Goal: Task Accomplishment & Management: Manage account settings

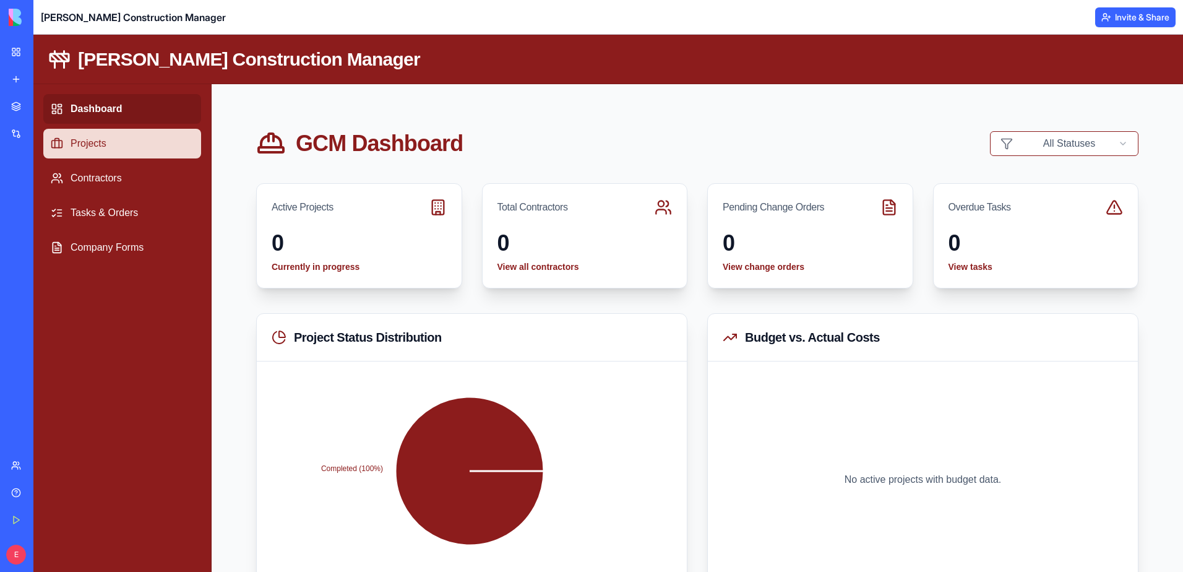
click at [105, 140] on link "Projects" at bounding box center [122, 144] width 158 height 30
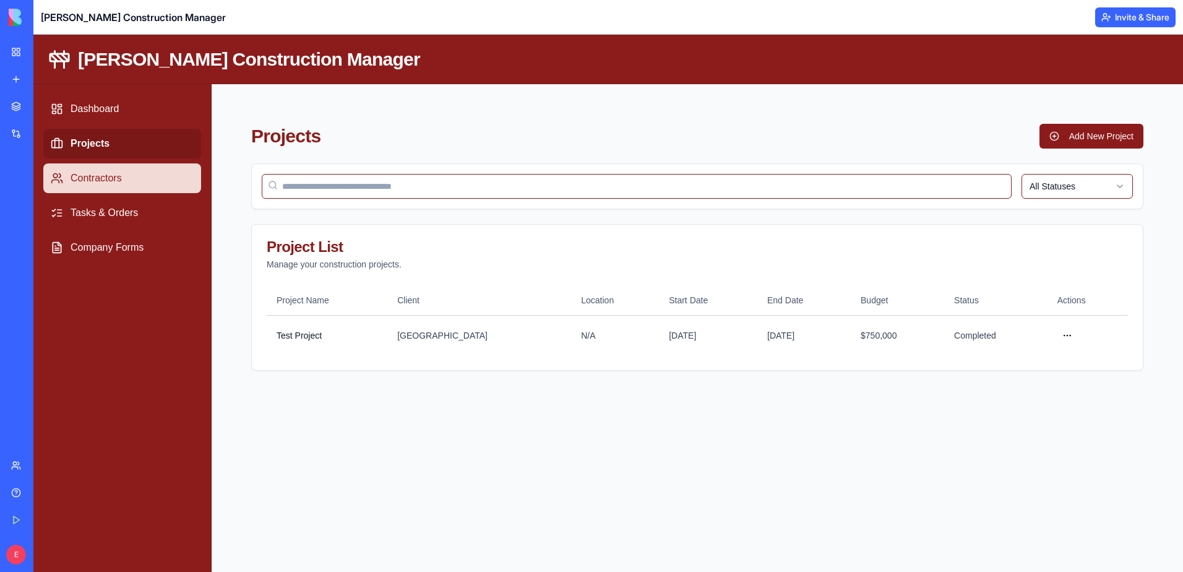
click at [103, 179] on link "Contractors" at bounding box center [122, 178] width 158 height 30
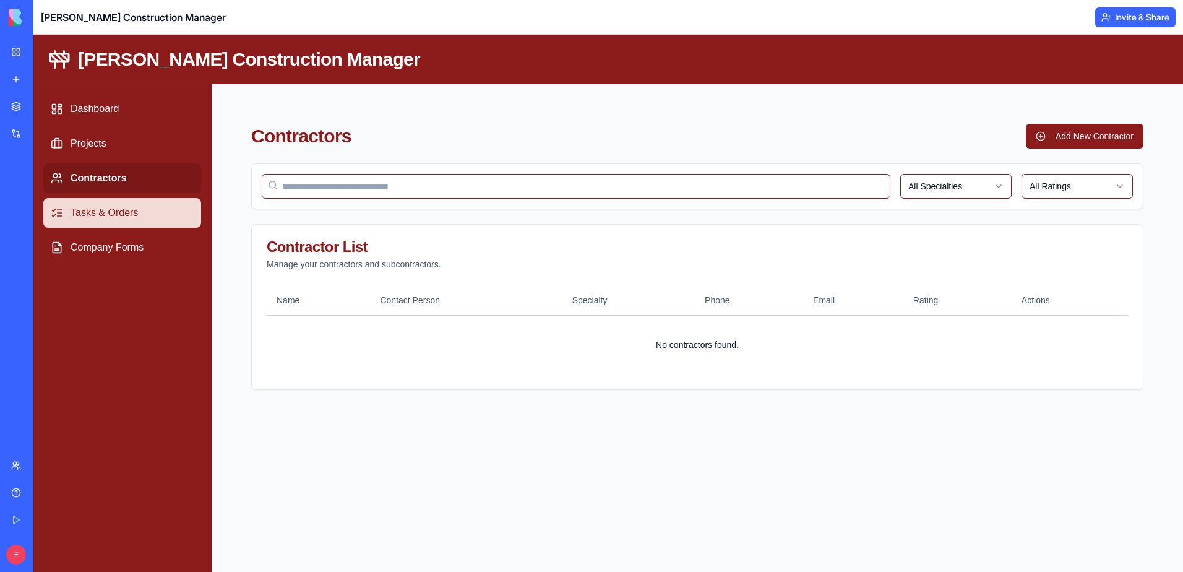
click at [108, 215] on link "Tasks & Orders" at bounding box center [122, 213] width 158 height 30
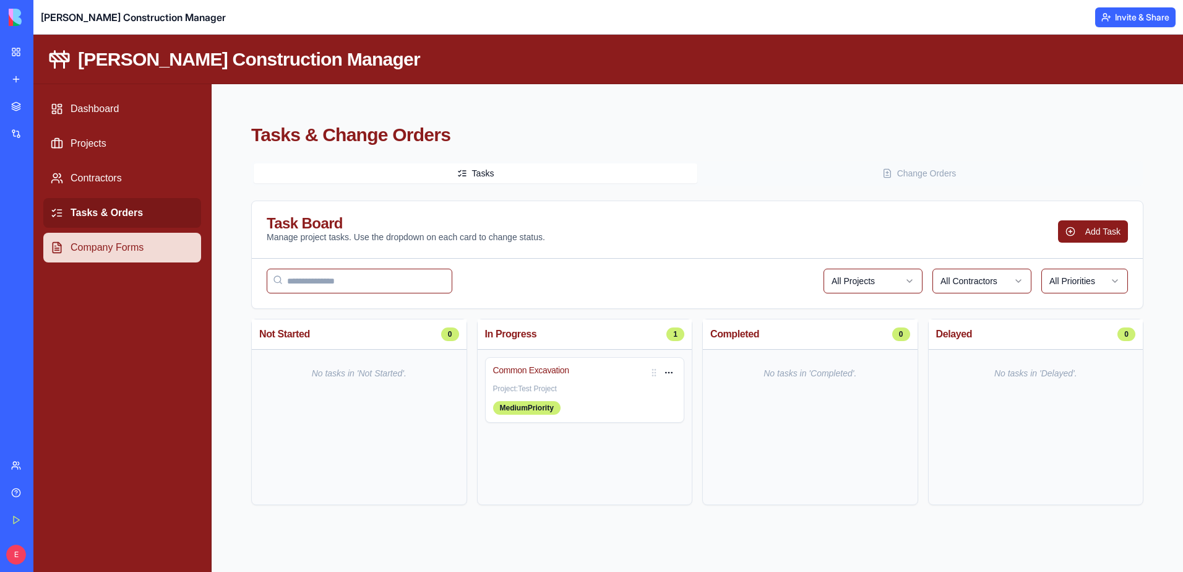
click at [111, 243] on link "Company Forms" at bounding box center [122, 248] width 158 height 30
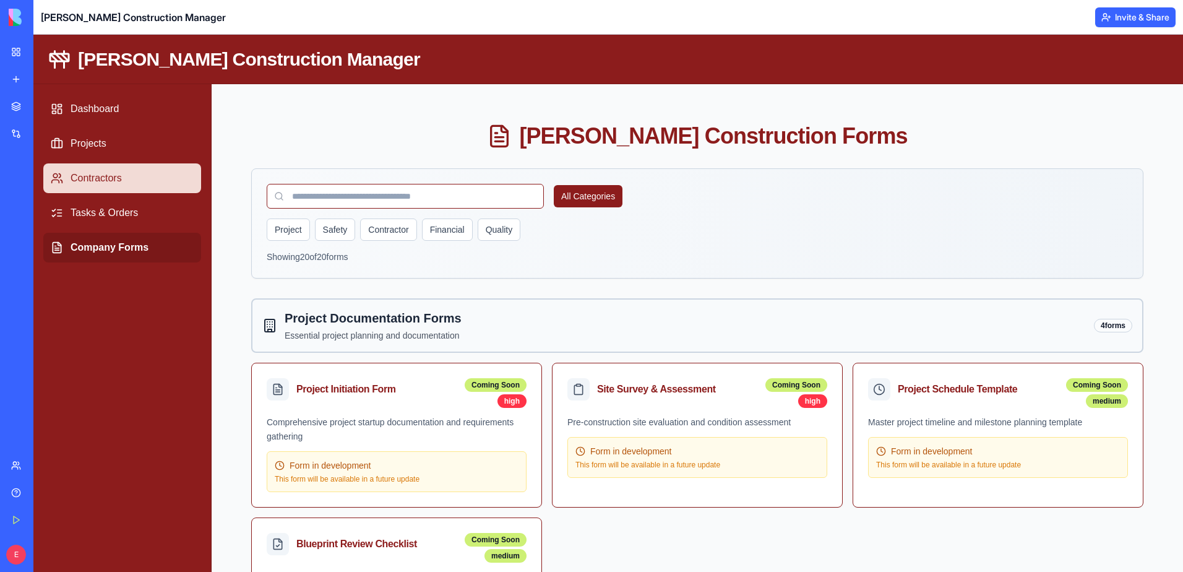
click at [145, 181] on link "Contractors" at bounding box center [122, 178] width 158 height 30
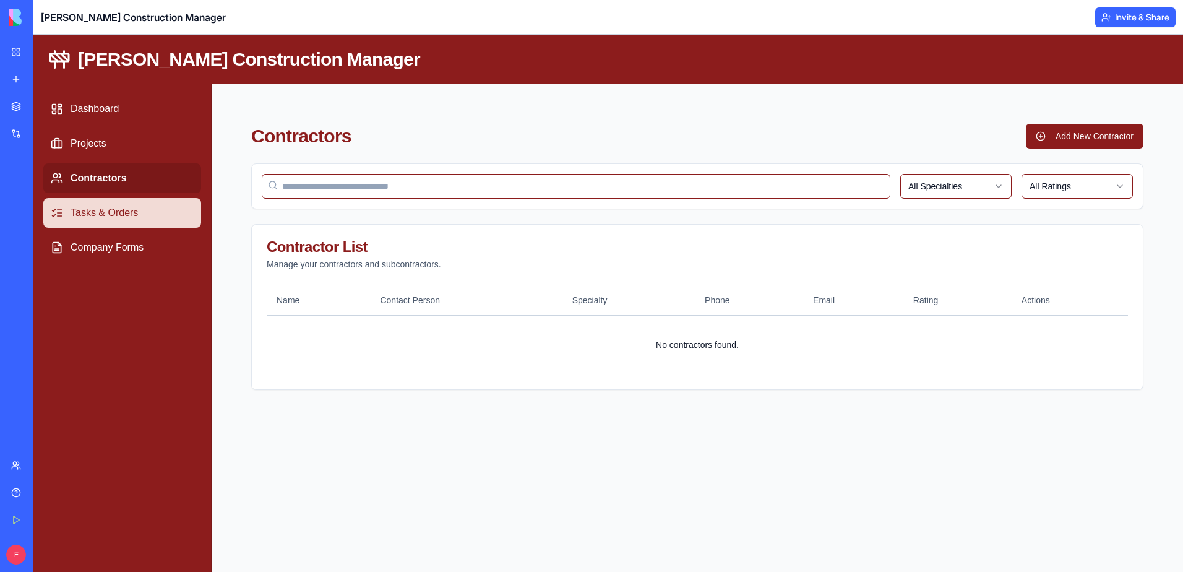
click at [149, 210] on link "Tasks & Orders" at bounding box center [122, 213] width 158 height 30
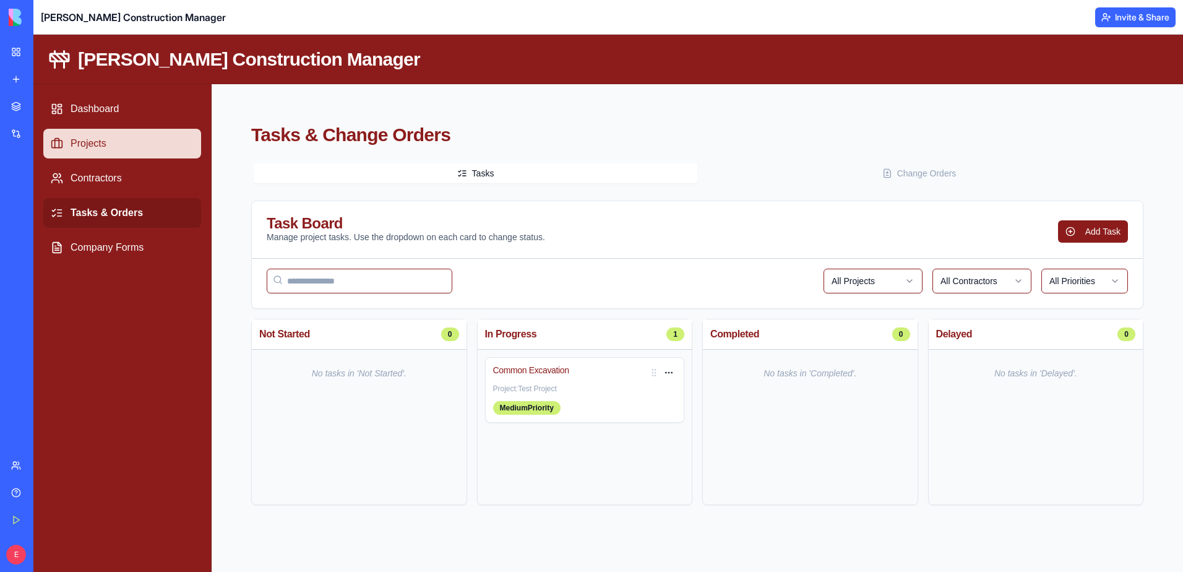
click at [131, 146] on link "Projects" at bounding box center [122, 144] width 158 height 30
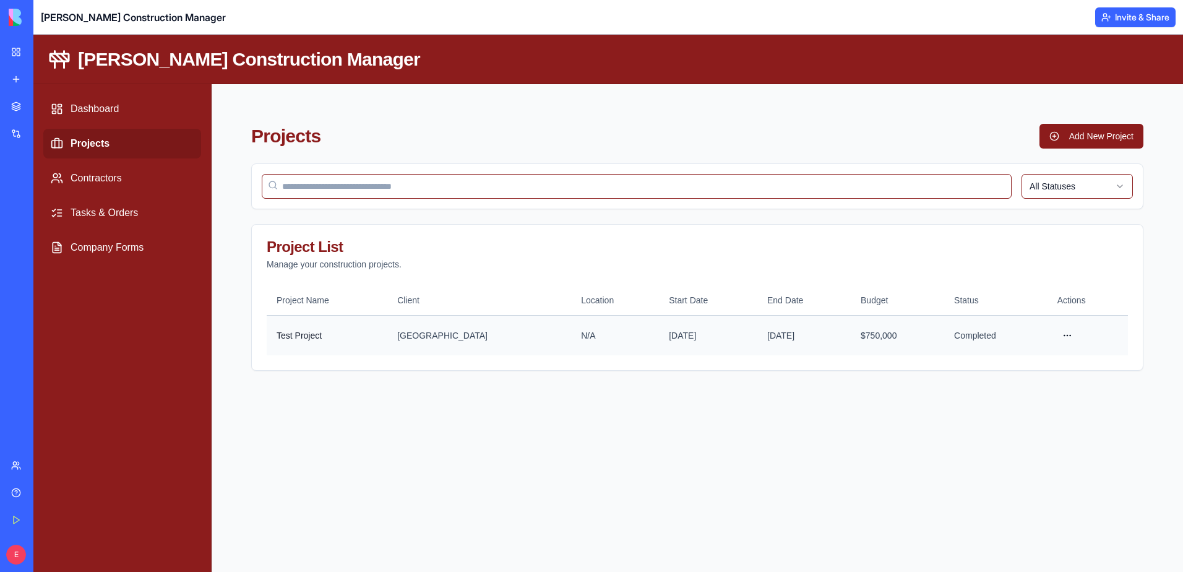
click at [354, 343] on td "Test Project" at bounding box center [327, 335] width 121 height 40
click at [136, 209] on link "Tasks & Orders" at bounding box center [122, 213] width 158 height 30
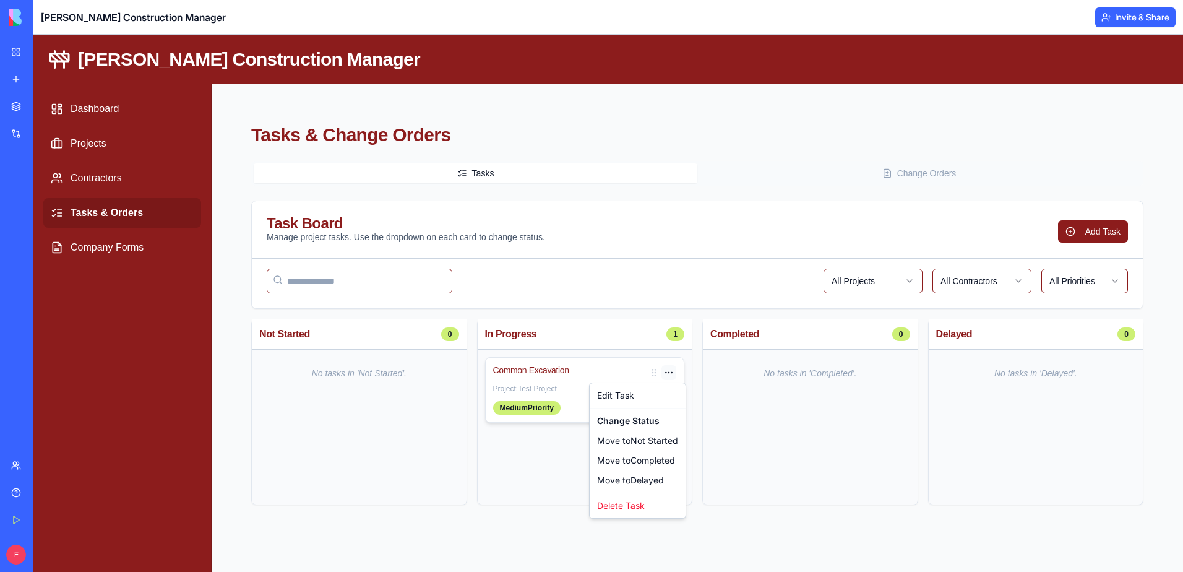
click at [673, 371] on html "[PERSON_NAME] Construction Manager Dashboard Projects Contractors Tasks & Order…" at bounding box center [608, 303] width 1150 height 537
click at [563, 453] on html "[PERSON_NAME] Construction Manager Dashboard Projects Contractors Tasks & Order…" at bounding box center [608, 303] width 1150 height 537
click at [849, 178] on button "Change Orders" at bounding box center [920, 173] width 444 height 20
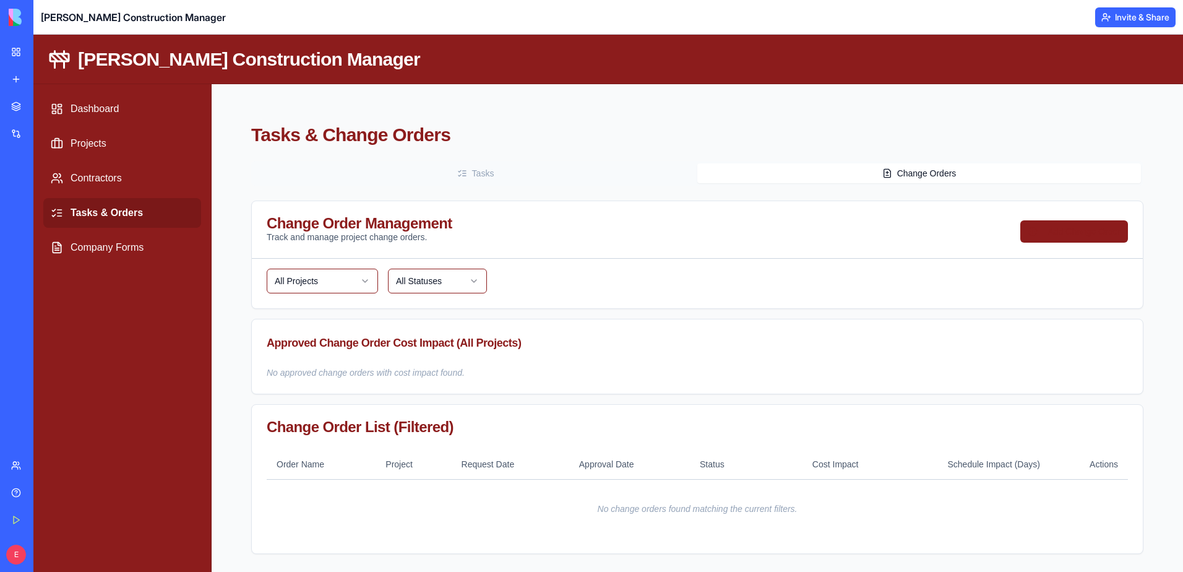
click at [1067, 229] on button "Add Change Order" at bounding box center [1075, 231] width 108 height 22
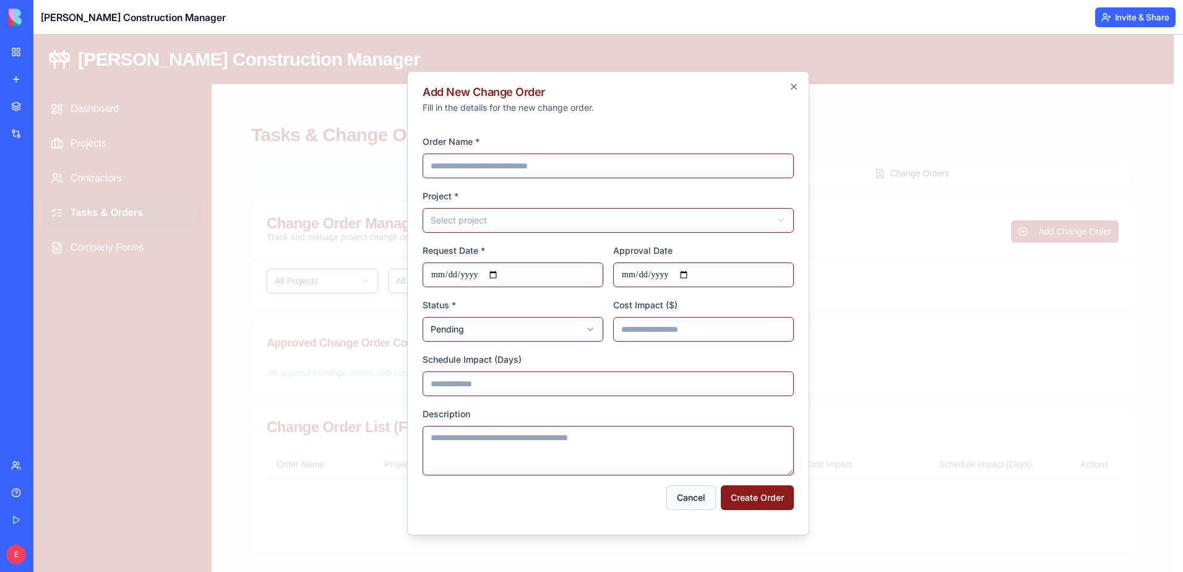
click at [678, 496] on button "Cancel" at bounding box center [692, 497] width 50 height 25
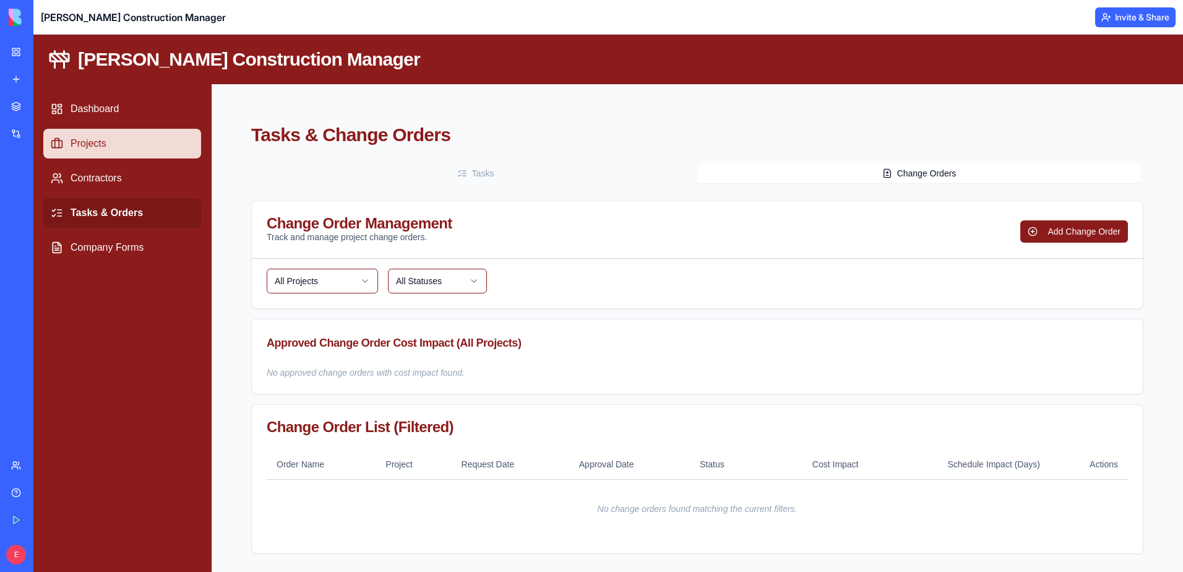
click at [124, 139] on link "Projects" at bounding box center [122, 144] width 158 height 30
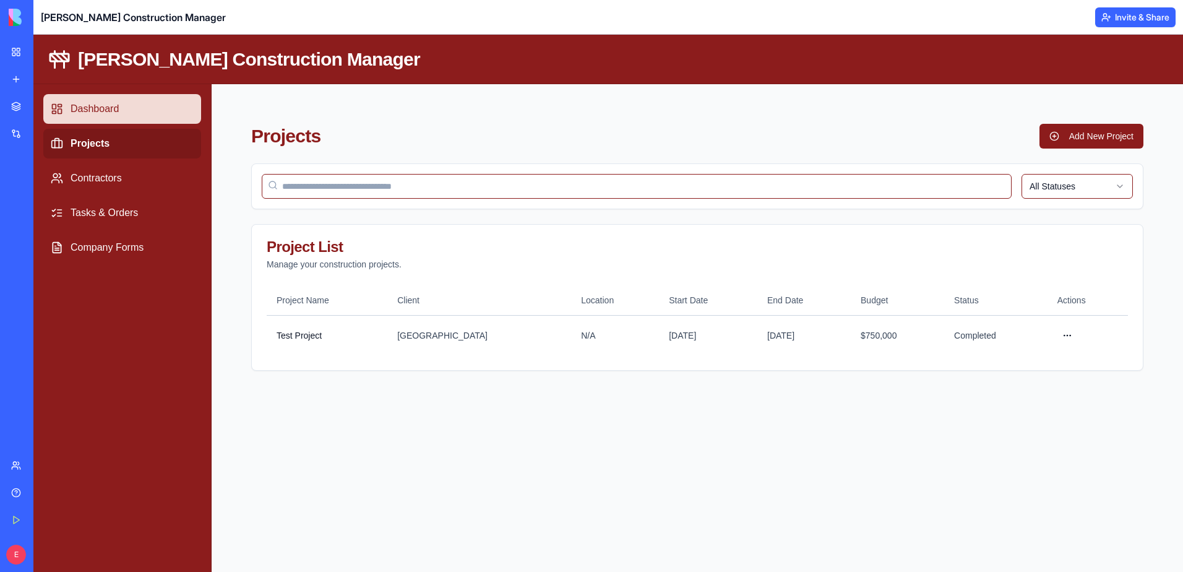
click at [119, 106] on link "Dashboard" at bounding box center [122, 109] width 158 height 30
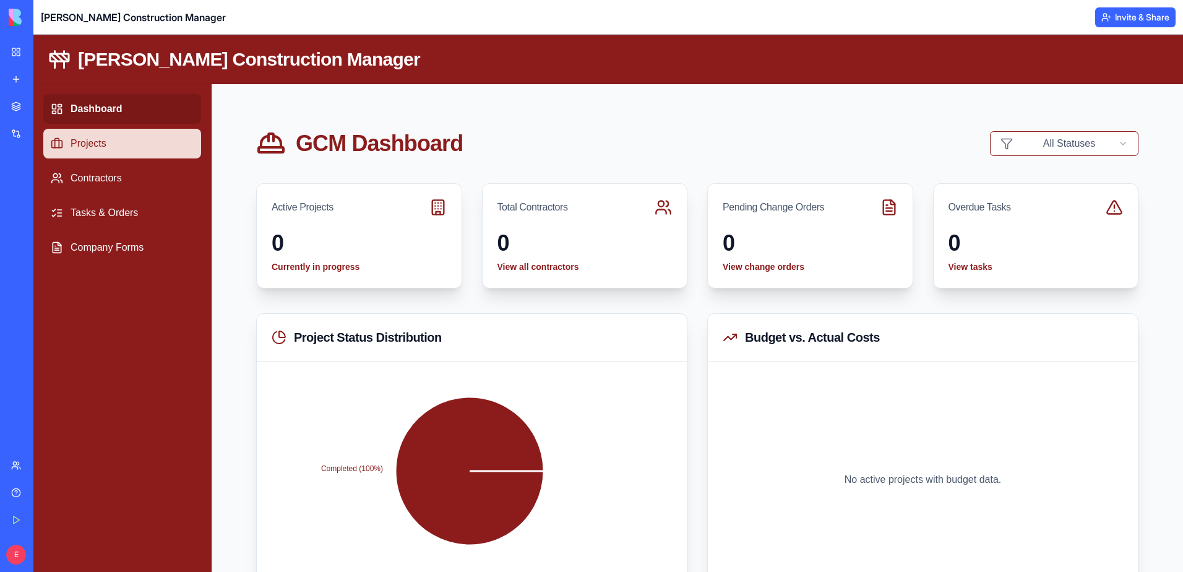
click at [119, 137] on link "Projects" at bounding box center [122, 144] width 158 height 30
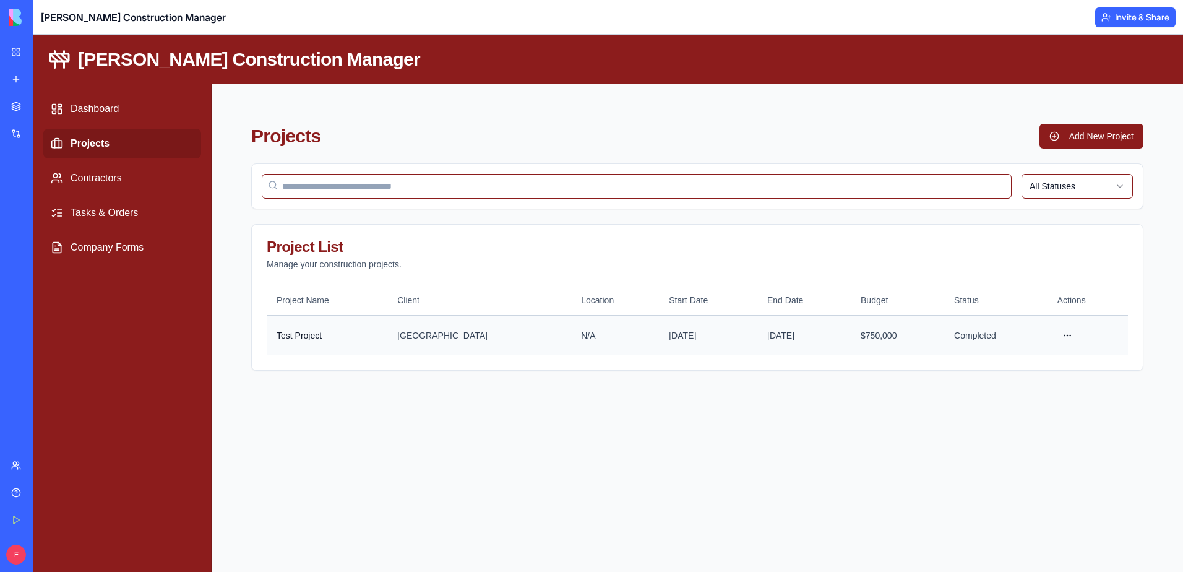
click at [349, 338] on td "Test Project" at bounding box center [327, 335] width 121 height 40
click at [1057, 332] on html "[PERSON_NAME] Construction Manager Dashboard Projects Contractors Tasks & Order…" at bounding box center [608, 303] width 1150 height 537
click at [1051, 382] on div "View Details" at bounding box center [1033, 381] width 73 height 20
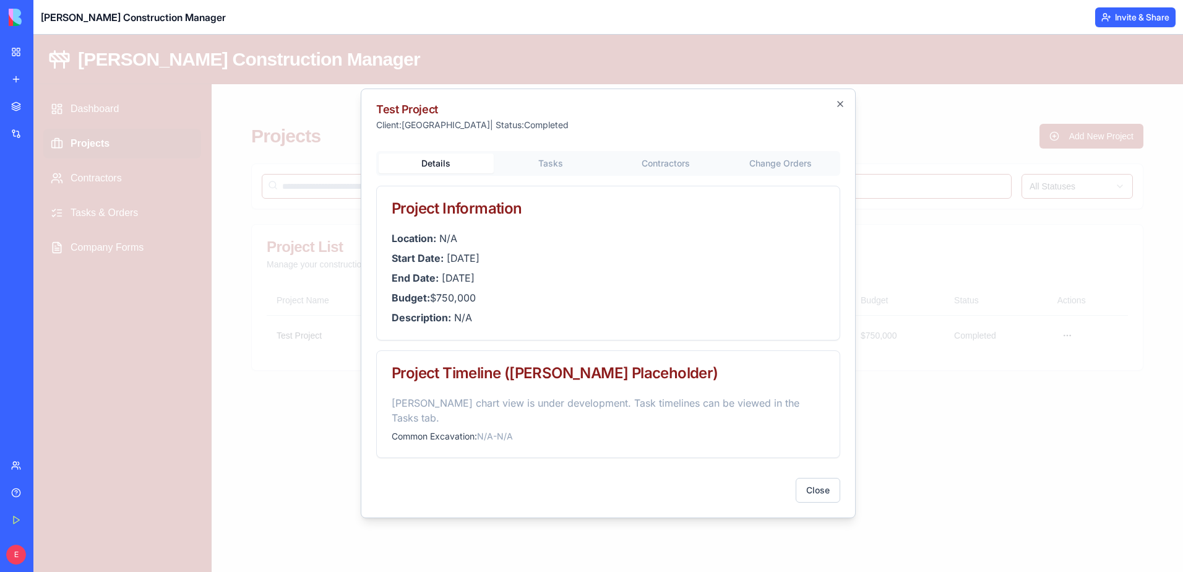
click at [554, 170] on div "Test Project Client: [GEOGRAPHIC_DATA] | Status: Completed Details Tasks Contra…" at bounding box center [608, 304] width 495 height 430
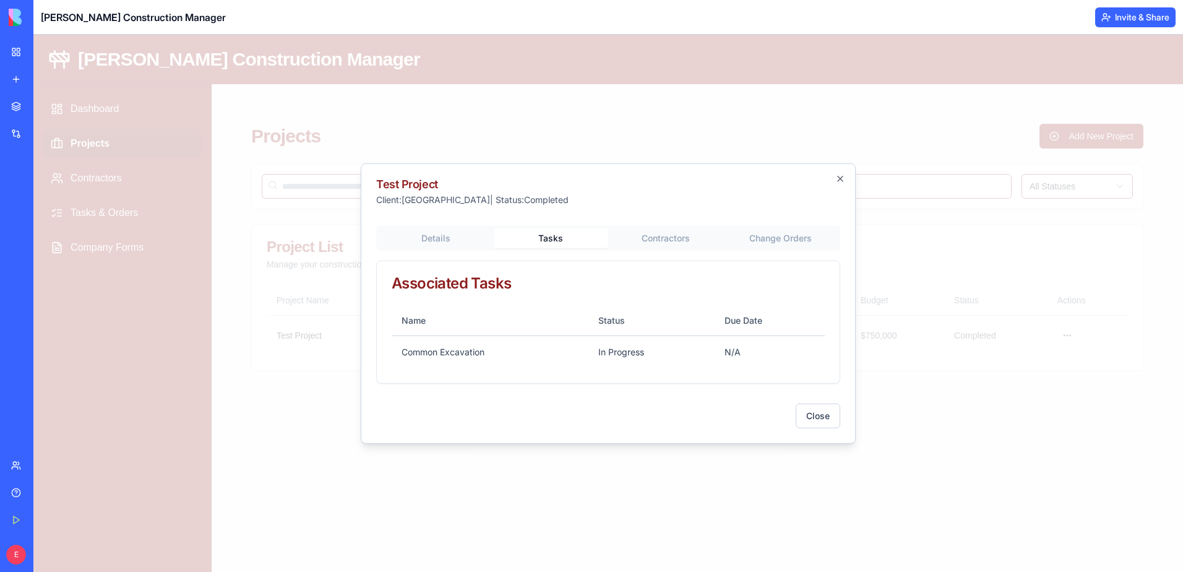
click at [454, 238] on div "Details Tasks Contractors Change Orders Associated Tasks Name Status Due Date C…" at bounding box center [608, 305] width 464 height 158
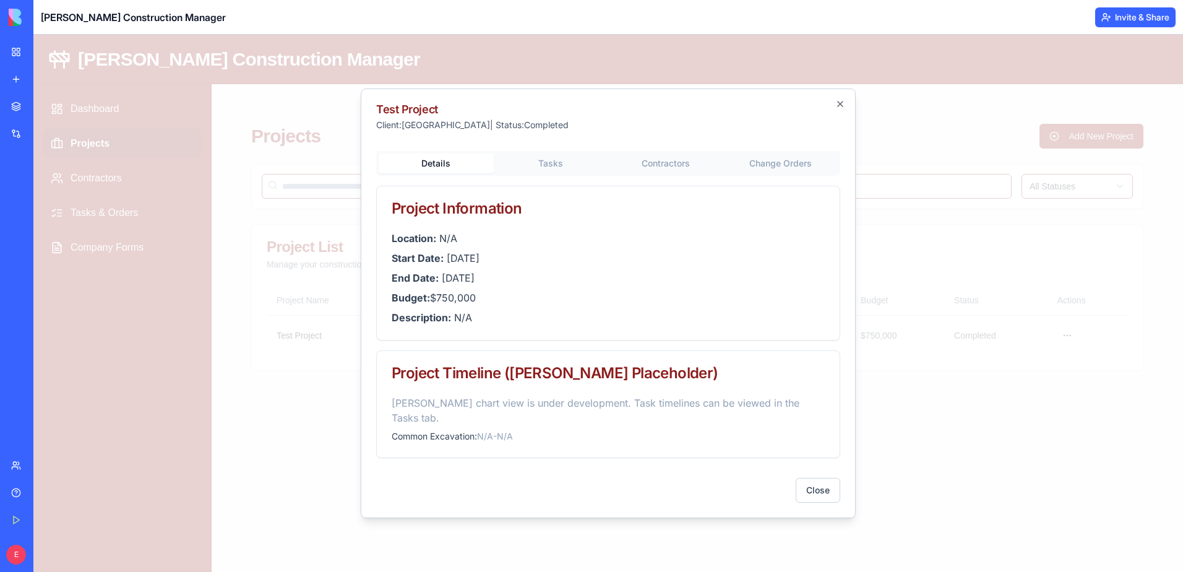
click at [692, 173] on body "[PERSON_NAME] Construction Manager Dashboard Projects Contractors Tasks & Order…" at bounding box center [608, 303] width 1150 height 537
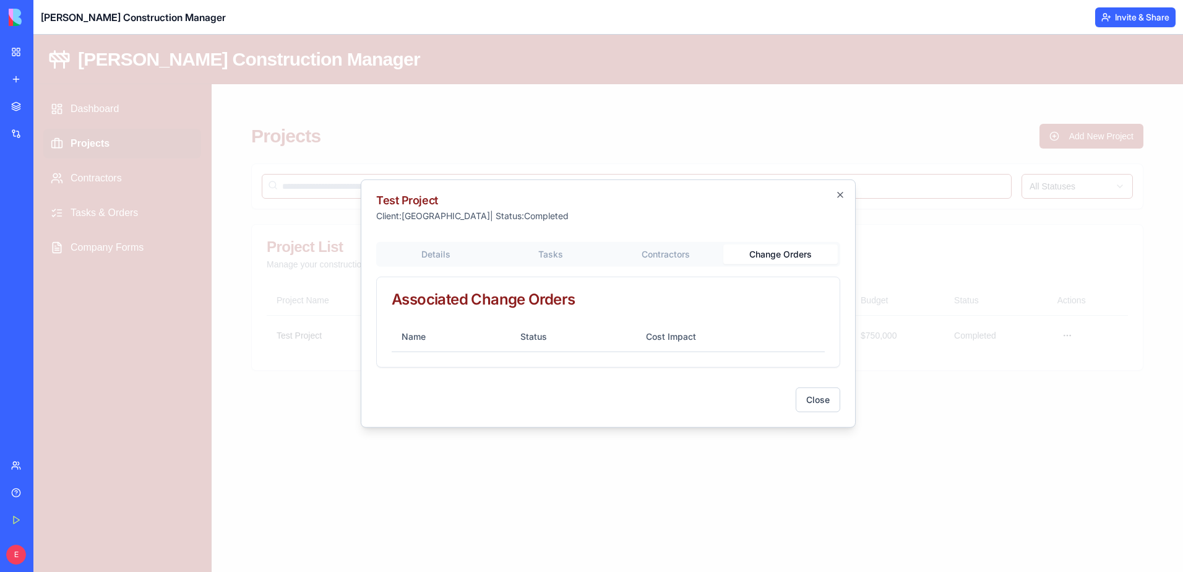
click at [785, 256] on button "Change Orders" at bounding box center [781, 254] width 115 height 20
click at [402, 257] on div "Details Tasks Contractors Change Orders Associated Change Orders Name Status Co…" at bounding box center [608, 305] width 464 height 126
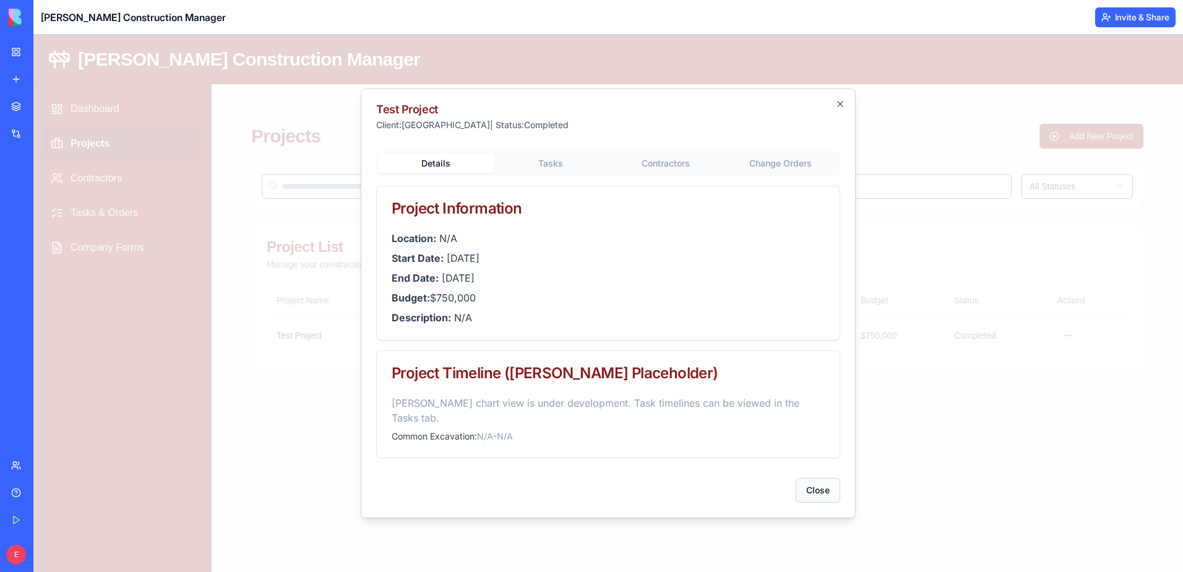
click at [818, 483] on button "Close" at bounding box center [818, 490] width 45 height 25
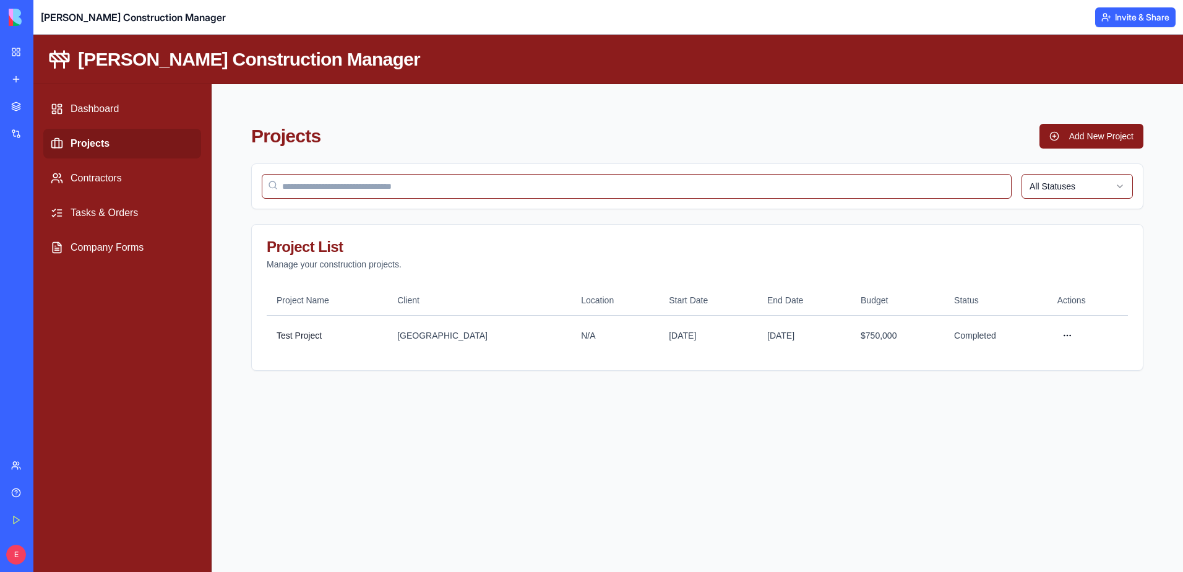
drag, startPoint x: 964, startPoint y: 412, endPoint x: 917, endPoint y: 410, distance: 47.1
click at [962, 412] on main "Projects Add New Project All Statuses Project List Manage your construction pro…" at bounding box center [698, 328] width 972 height 488
click at [92, 105] on link "Dashboard" at bounding box center [122, 109] width 158 height 30
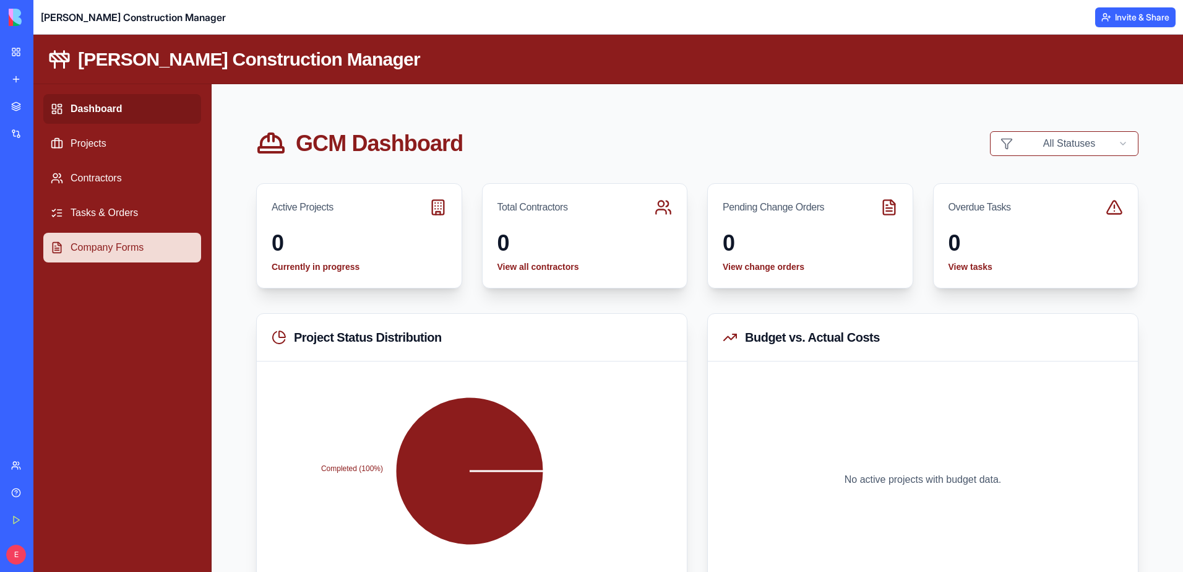
click at [112, 257] on link "Company Forms" at bounding box center [122, 248] width 158 height 30
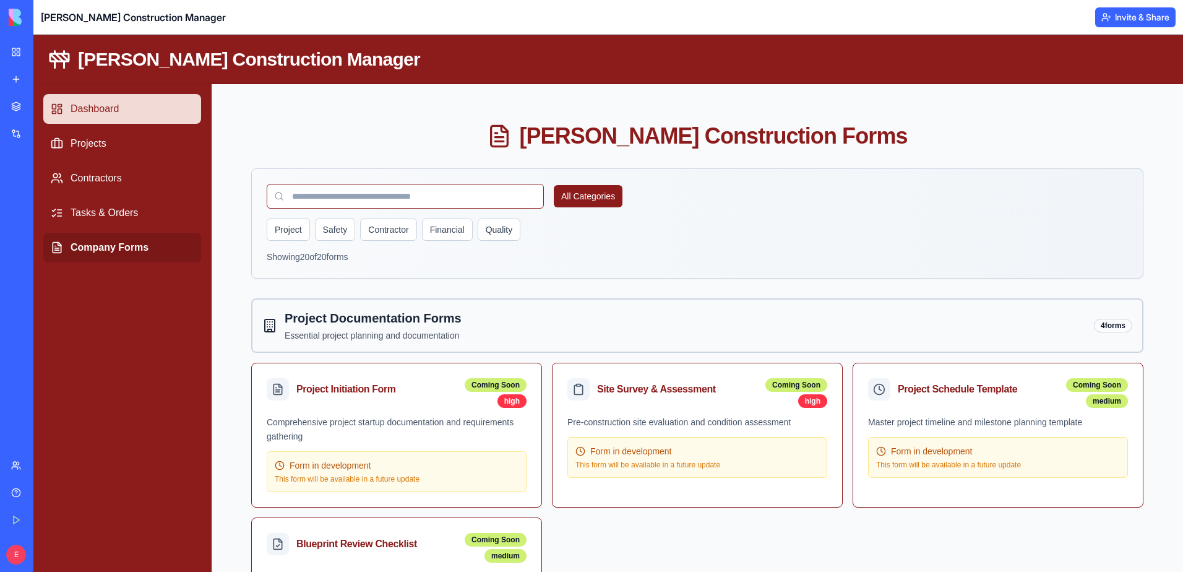
click at [122, 111] on link "Dashboard" at bounding box center [122, 109] width 158 height 30
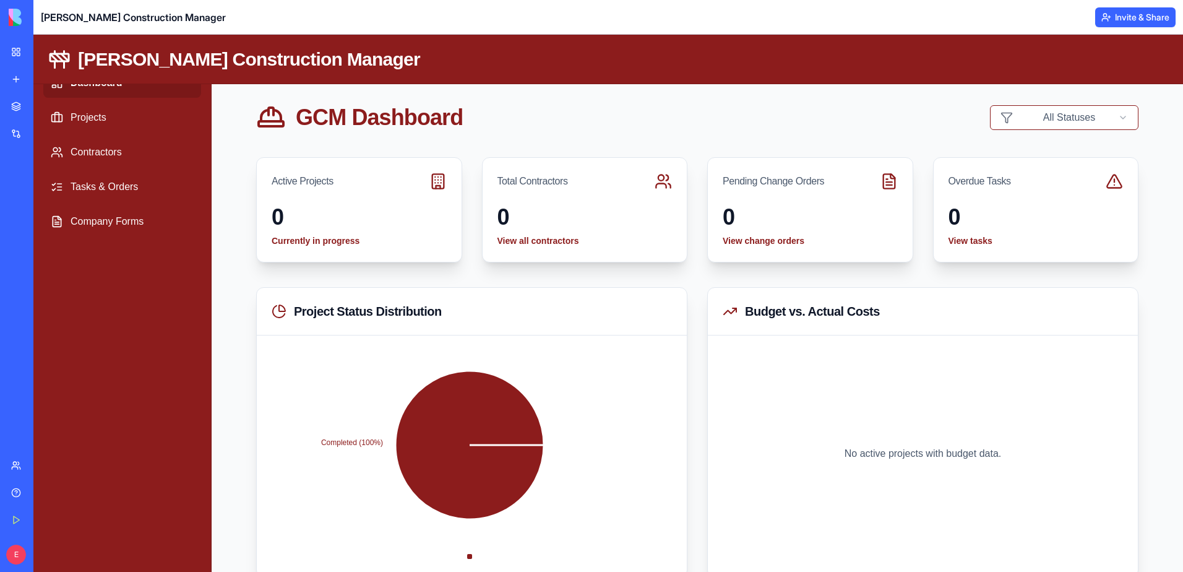
scroll to position [6, 0]
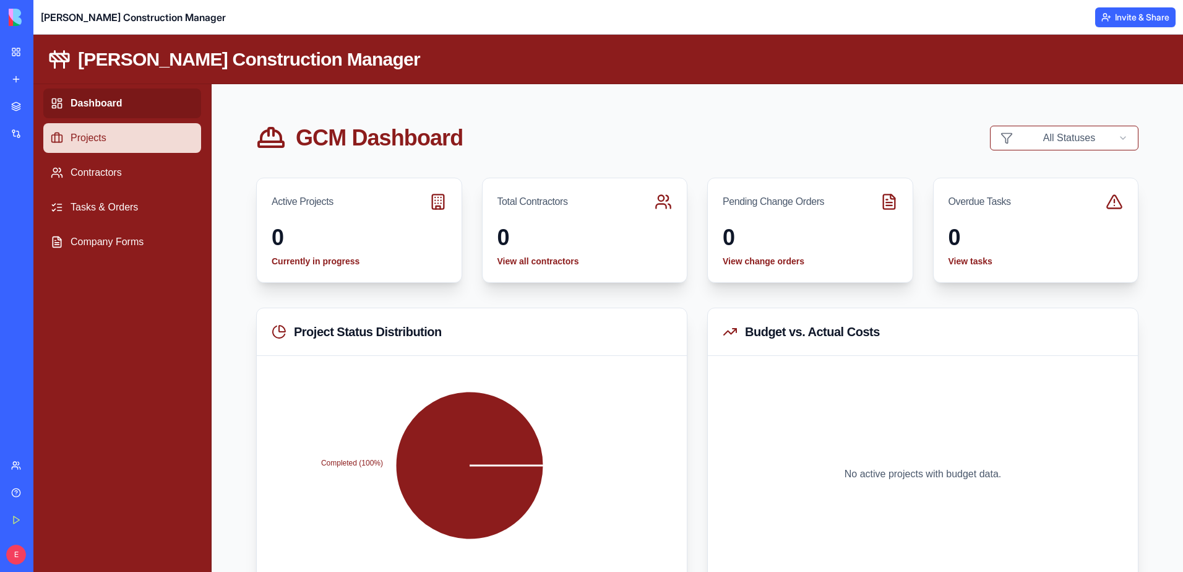
click at [151, 137] on link "Projects" at bounding box center [122, 138] width 158 height 30
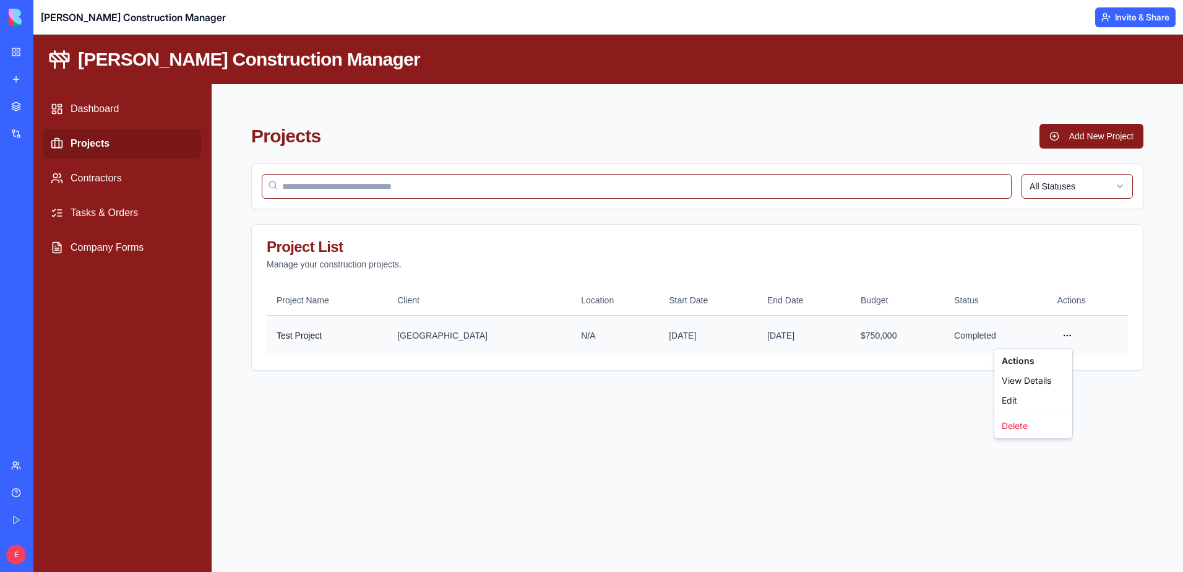
click at [1065, 334] on html "[PERSON_NAME] Construction Manager Dashboard Projects Contractors Tasks & Order…" at bounding box center [608, 303] width 1150 height 537
click at [1045, 380] on div "View Details" at bounding box center [1033, 381] width 73 height 20
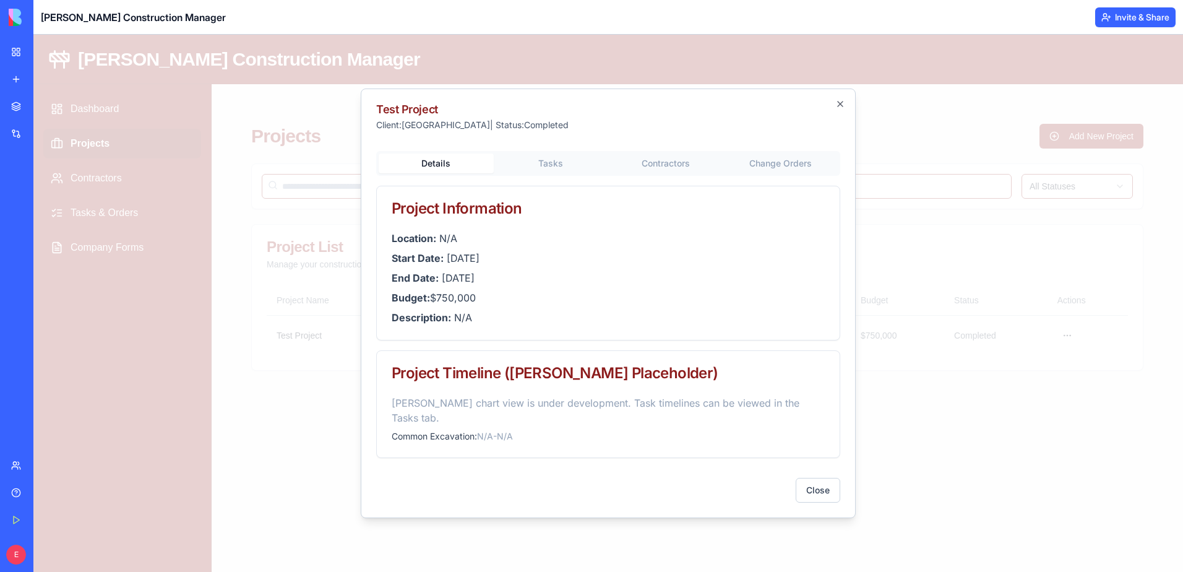
click at [579, 176] on div "Test Project Client: [GEOGRAPHIC_DATA] | Status: Completed Details Tasks Contra…" at bounding box center [608, 304] width 495 height 430
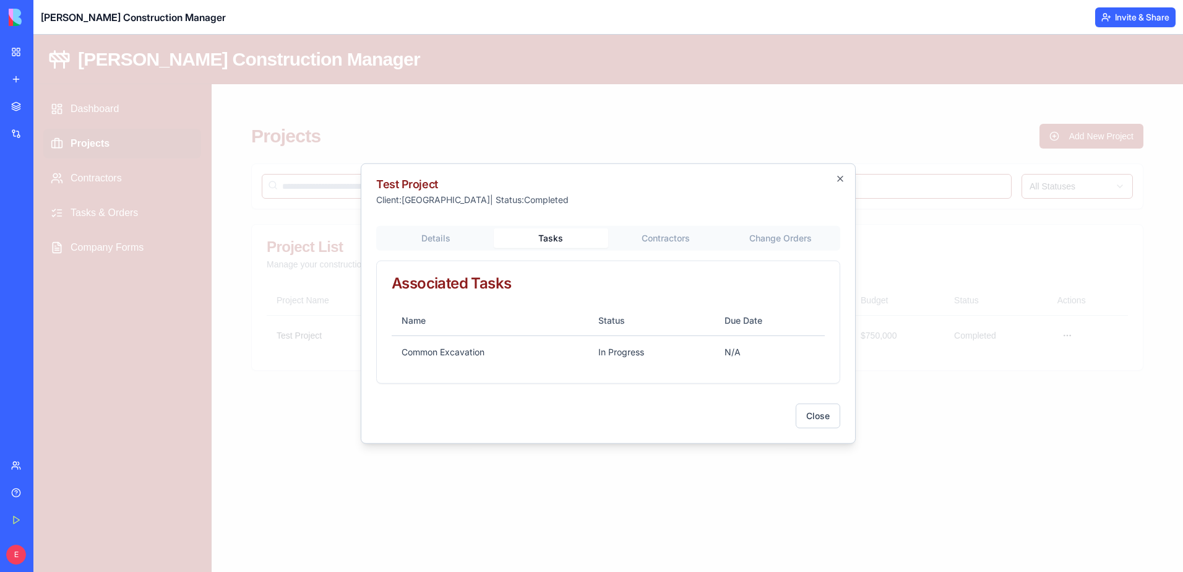
click at [439, 228] on div "Details Tasks Contractors Change Orders Associated Tasks Name Status Due Date C…" at bounding box center [608, 305] width 464 height 158
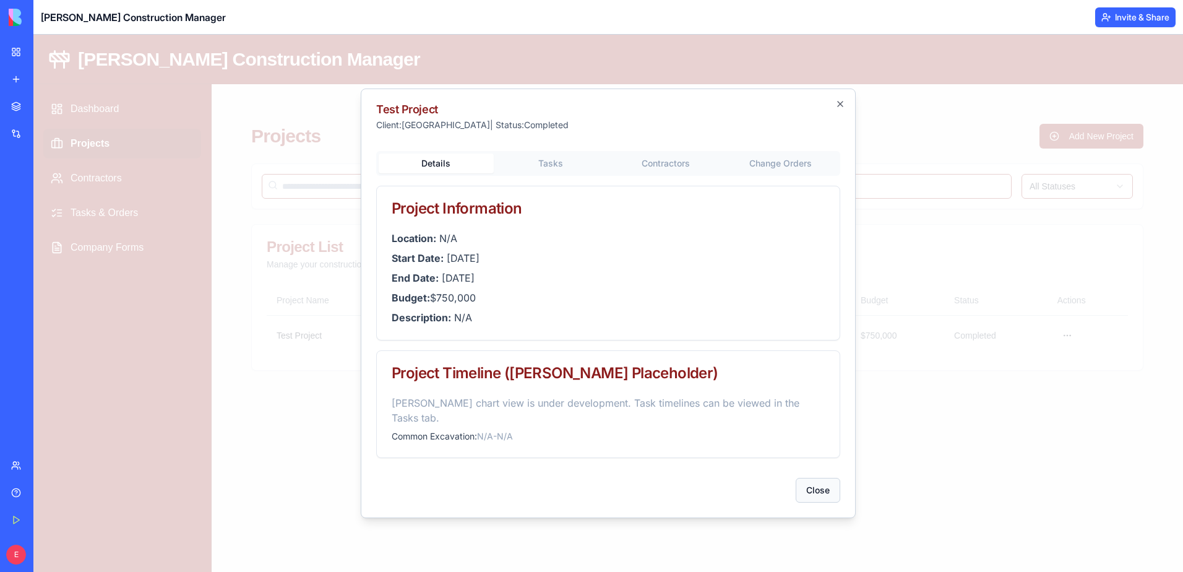
drag, startPoint x: 819, startPoint y: 481, endPoint x: 978, endPoint y: 379, distance: 188.5
click at [821, 481] on button "Close" at bounding box center [818, 490] width 45 height 25
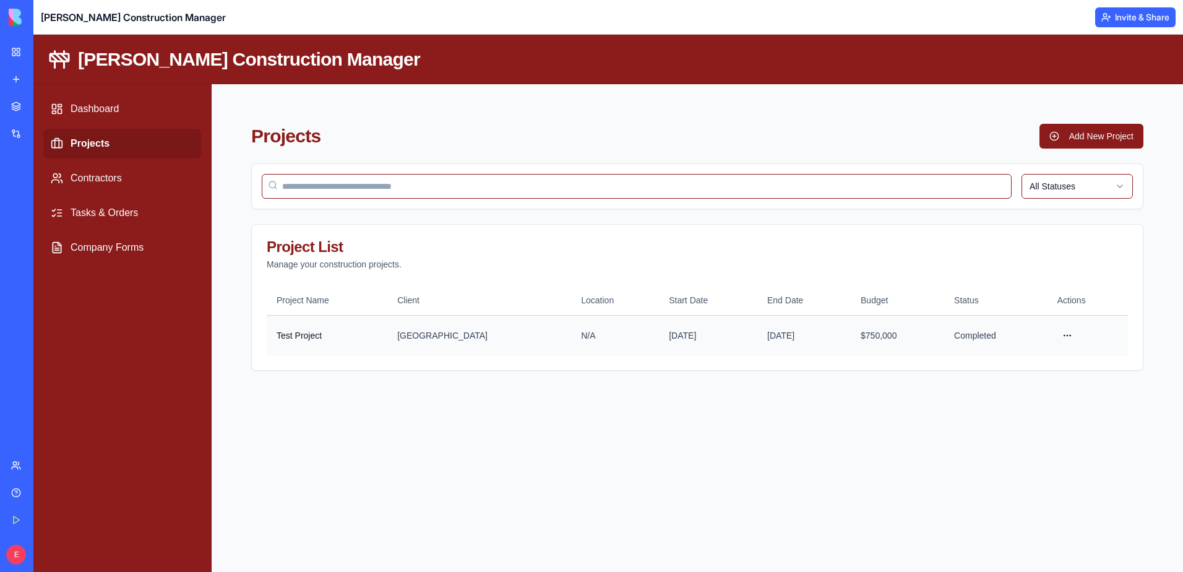
click at [1057, 337] on html "[PERSON_NAME] Construction Manager Dashboard Projects Contractors Tasks & Order…" at bounding box center [608, 303] width 1150 height 537
click at [1029, 398] on div "Edit" at bounding box center [1033, 401] width 73 height 20
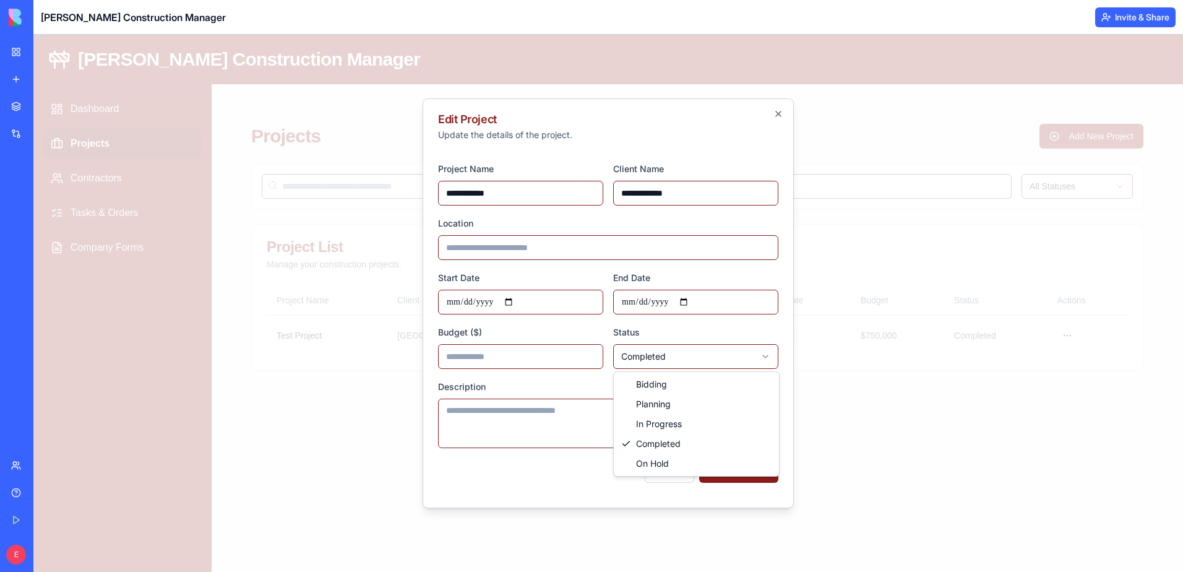
click at [709, 350] on body "**********" at bounding box center [608, 303] width 1150 height 537
select select "**********"
click at [730, 470] on button "Save Changes" at bounding box center [738, 470] width 79 height 25
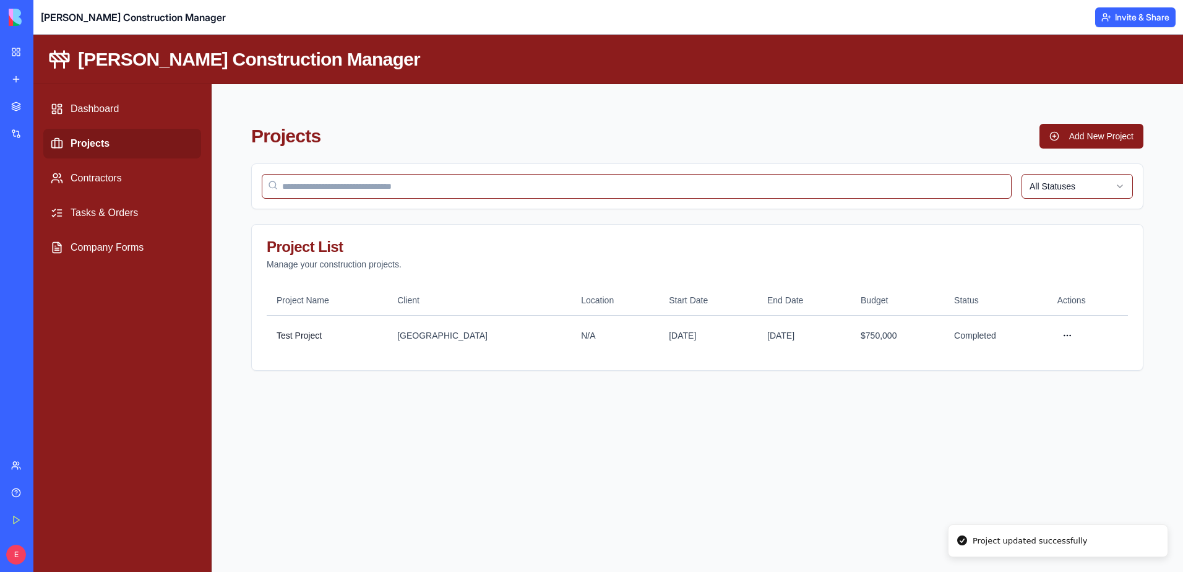
click at [866, 462] on main "Projects Add New Project All Statuses Project List Manage your construction pro…" at bounding box center [698, 328] width 972 height 488
click at [133, 100] on link "Dashboard" at bounding box center [122, 109] width 158 height 30
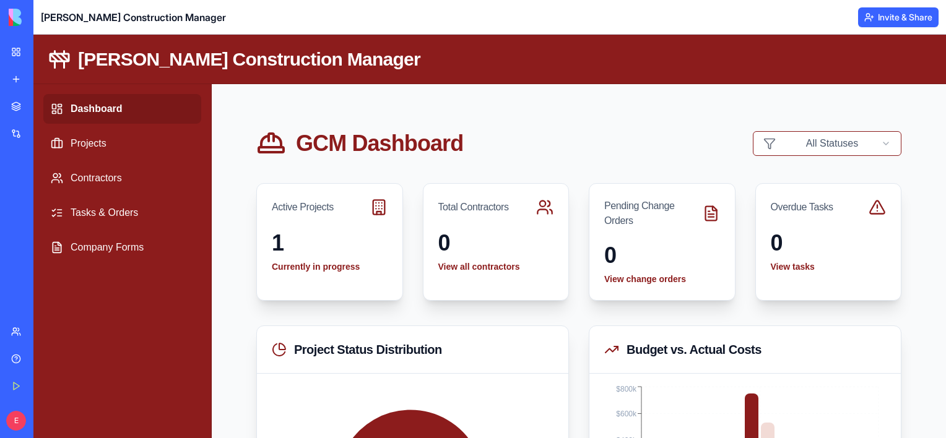
click at [350, 58] on header "[PERSON_NAME] Construction Manager" at bounding box center [489, 60] width 912 height 50
click at [118, 112] on link "Dashboard" at bounding box center [122, 109] width 158 height 30
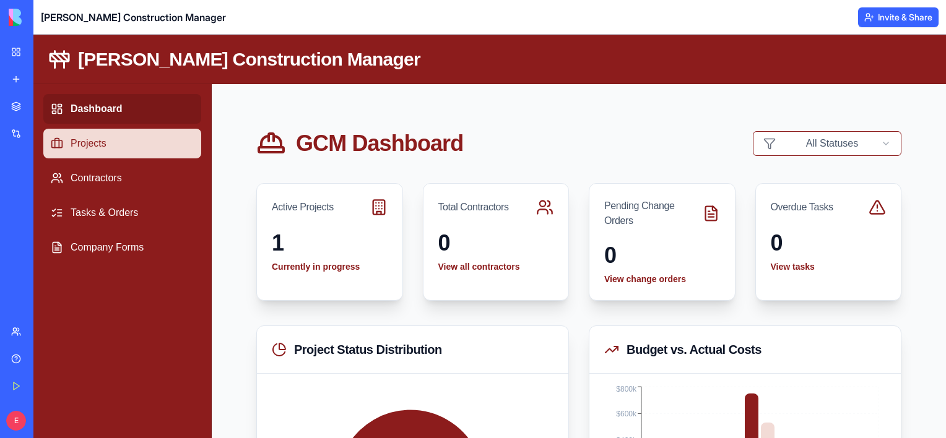
click at [119, 141] on link "Projects" at bounding box center [122, 144] width 158 height 30
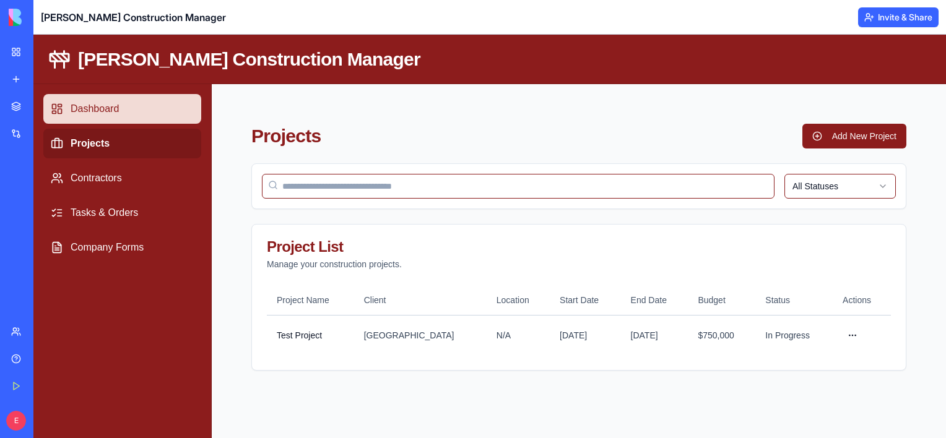
click at [129, 117] on link "Dashboard" at bounding box center [122, 109] width 158 height 30
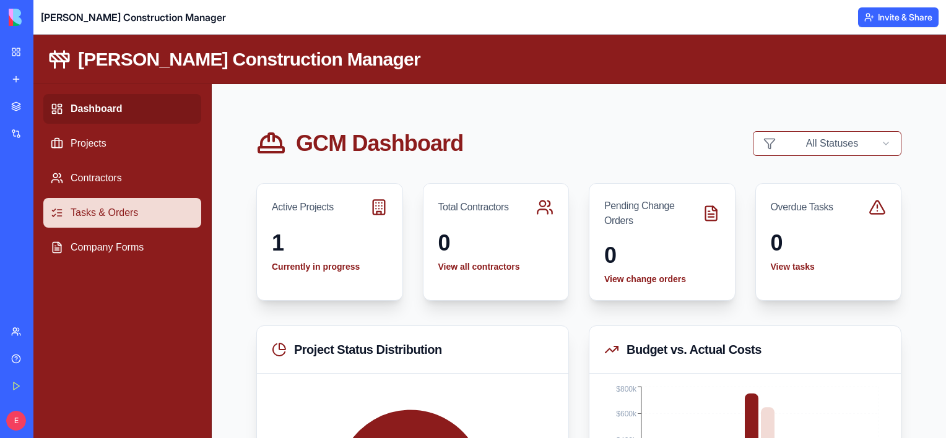
click at [154, 212] on link "Tasks & Orders" at bounding box center [122, 213] width 158 height 30
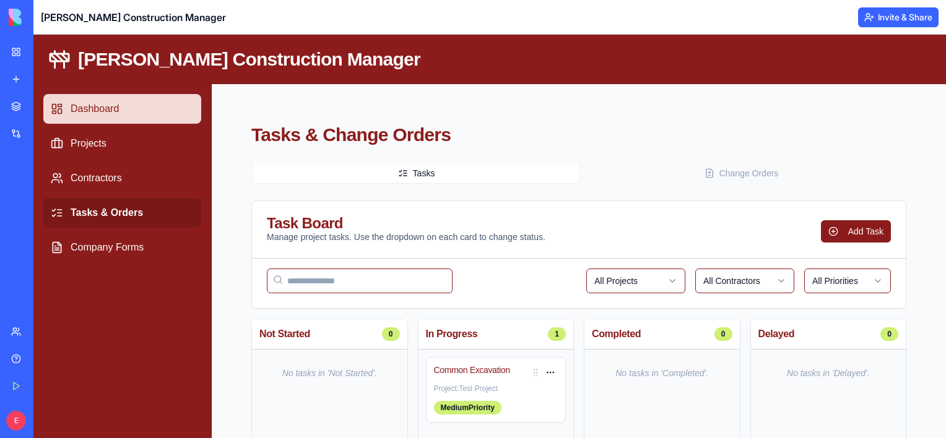
click at [115, 102] on link "Dashboard" at bounding box center [122, 109] width 158 height 30
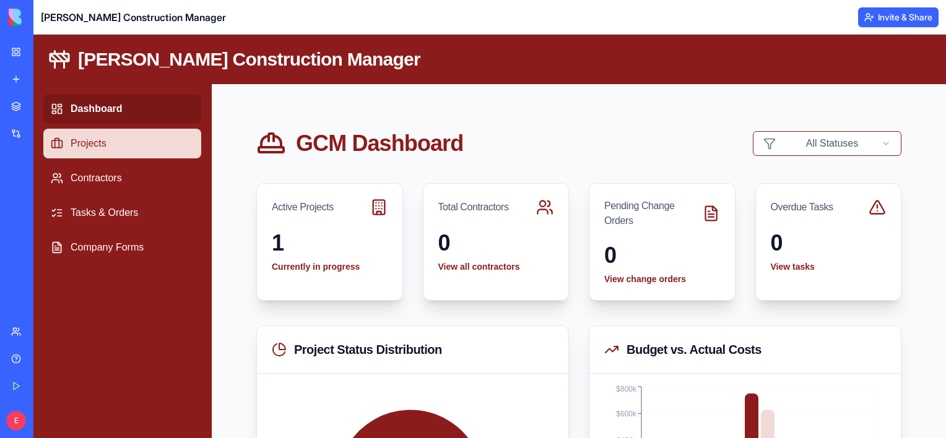
click at [145, 152] on link "Projects" at bounding box center [122, 144] width 158 height 30
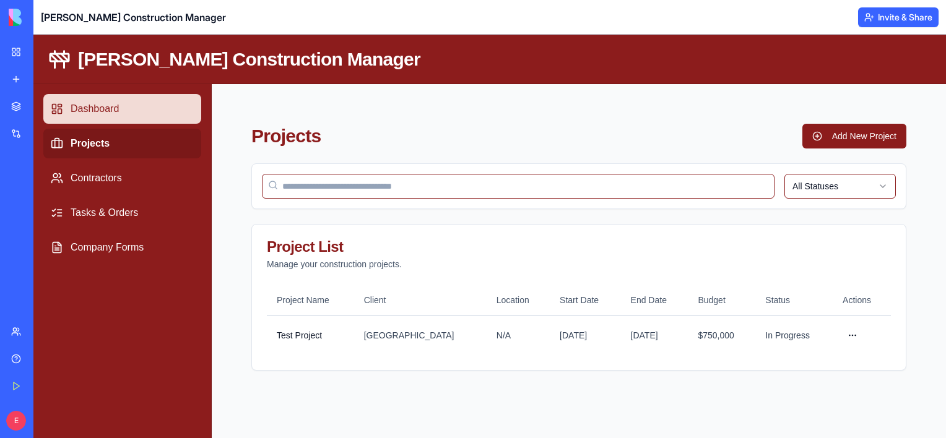
click at [139, 120] on link "Dashboard" at bounding box center [122, 109] width 158 height 30
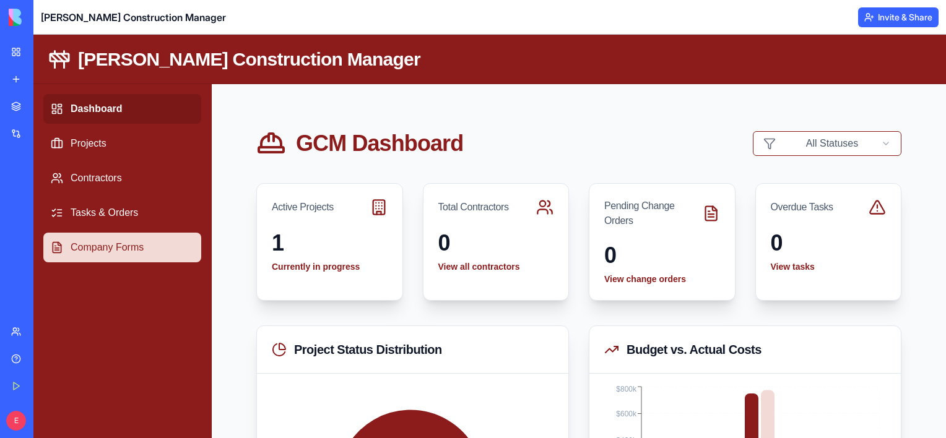
click at [178, 253] on link "Company Forms" at bounding box center [122, 248] width 158 height 30
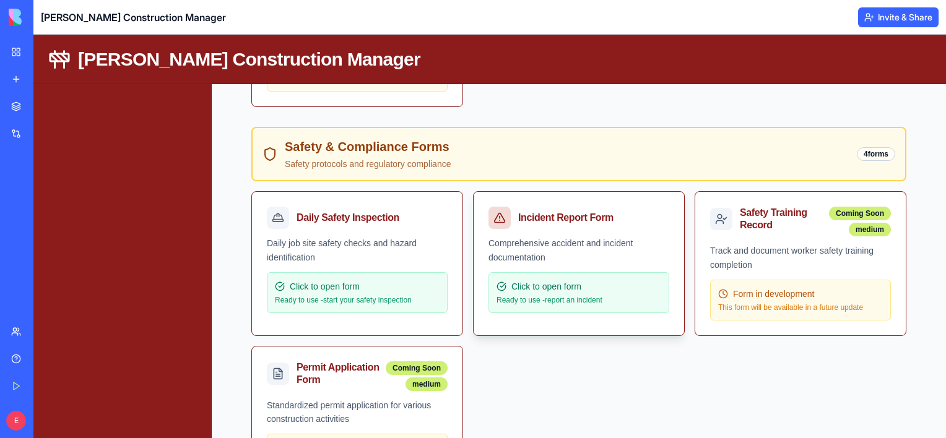
scroll to position [557, 0]
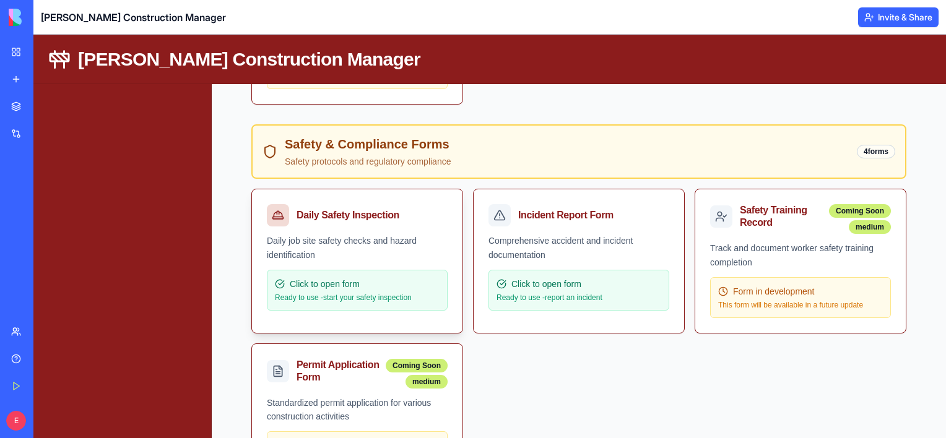
click at [358, 303] on div "Click to open form Ready to use - start your safety inspection" at bounding box center [357, 290] width 181 height 41
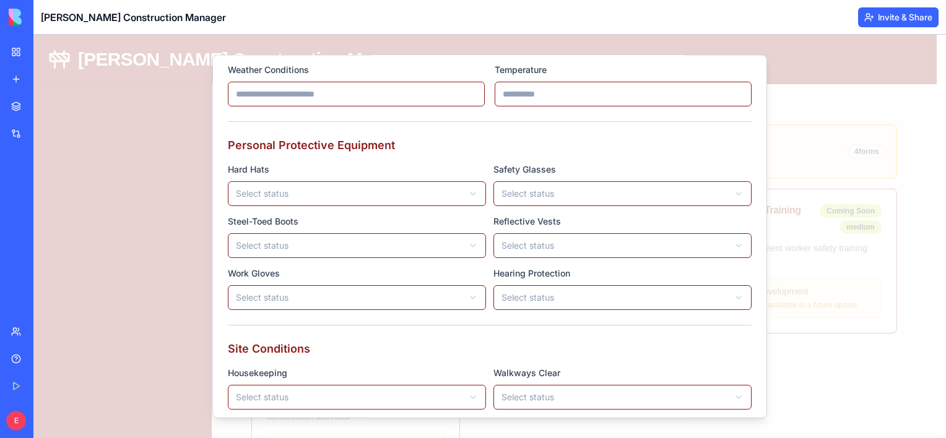
scroll to position [0, 0]
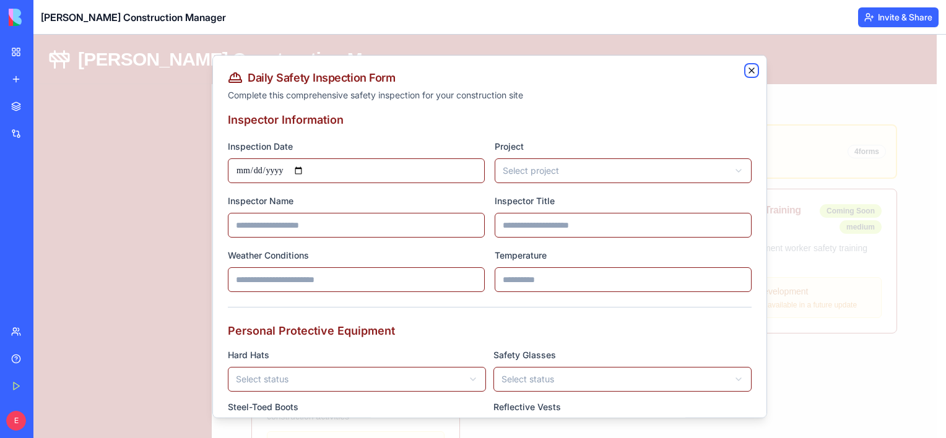
click at [746, 71] on icon "button" at bounding box center [751, 71] width 10 height 10
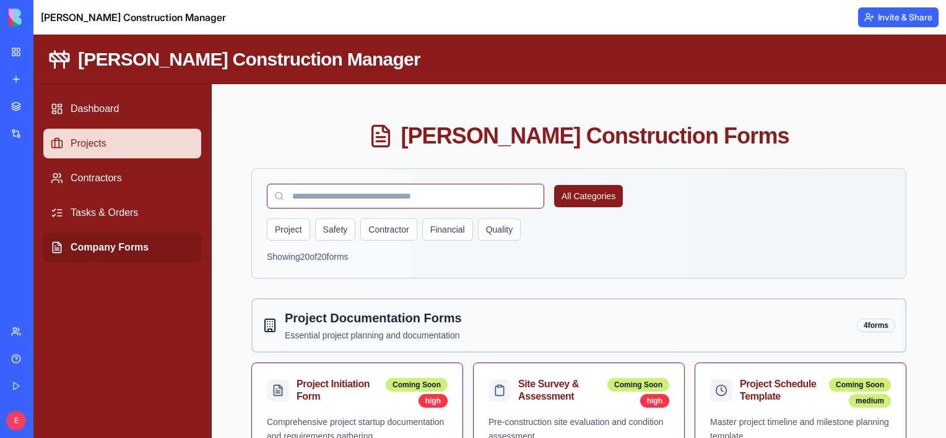
click at [105, 129] on link "Projects" at bounding box center [122, 144] width 158 height 30
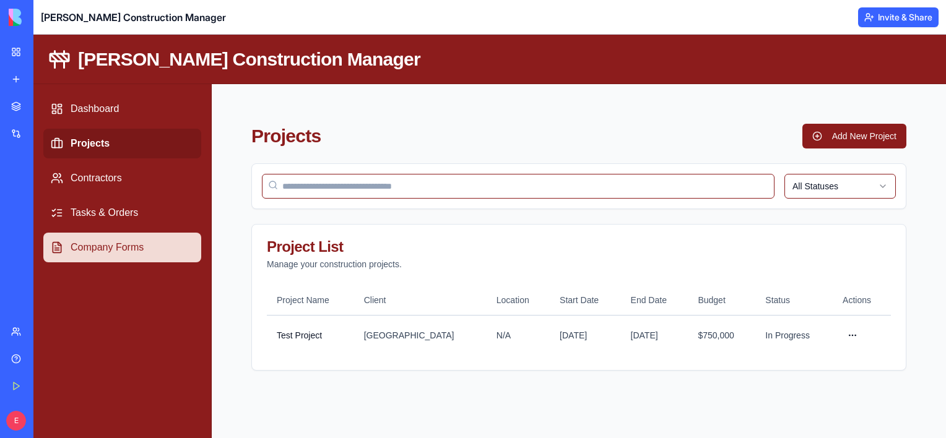
click at [168, 249] on link "Company Forms" at bounding box center [122, 248] width 158 height 30
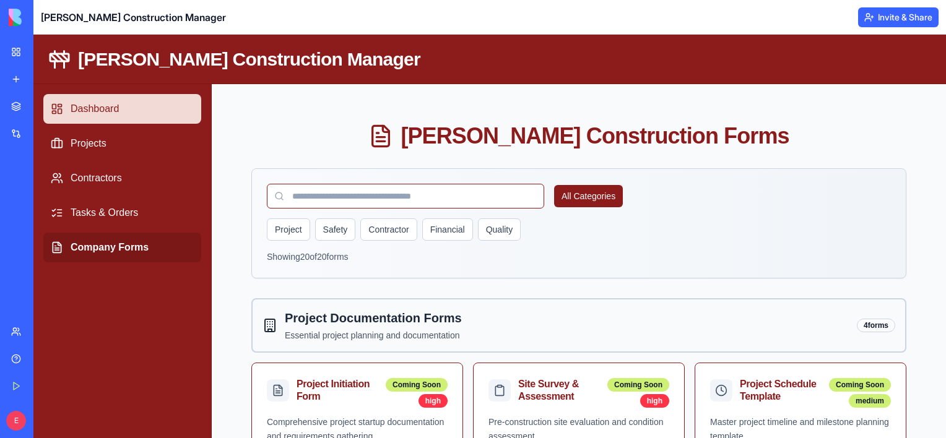
click at [171, 113] on link "Dashboard" at bounding box center [122, 109] width 158 height 30
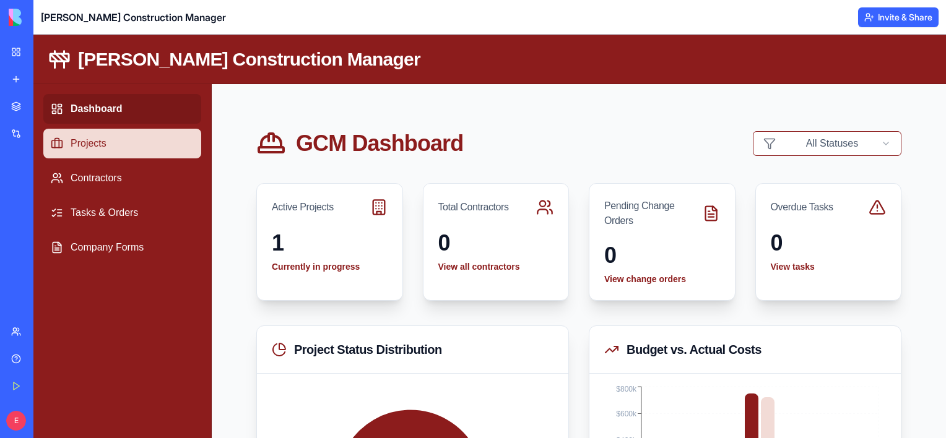
click at [116, 135] on link "Projects" at bounding box center [122, 144] width 158 height 30
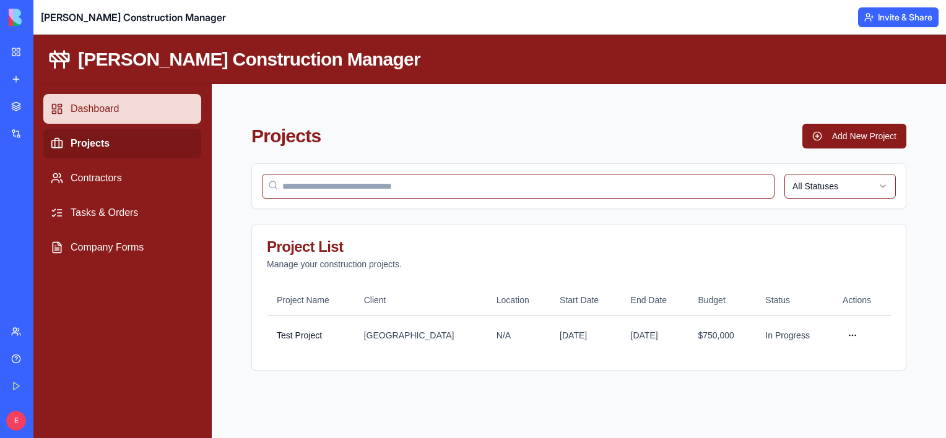
click at [116, 110] on link "Dashboard" at bounding box center [122, 109] width 158 height 30
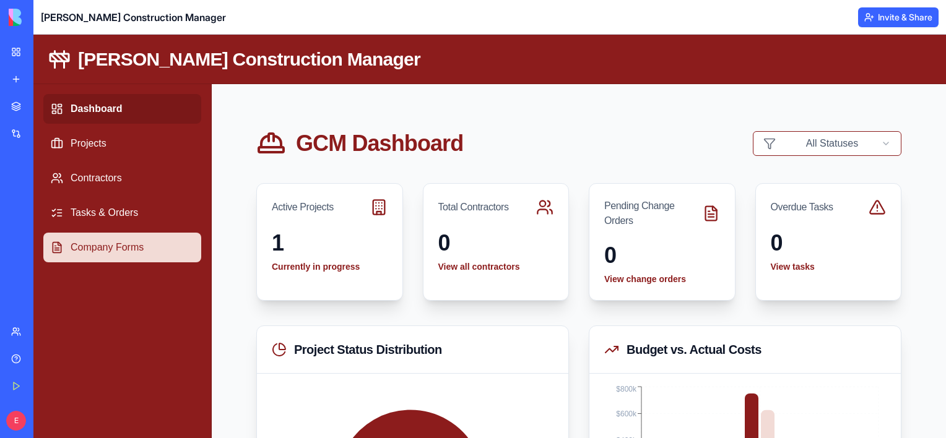
click at [137, 254] on link "Company Forms" at bounding box center [122, 248] width 158 height 30
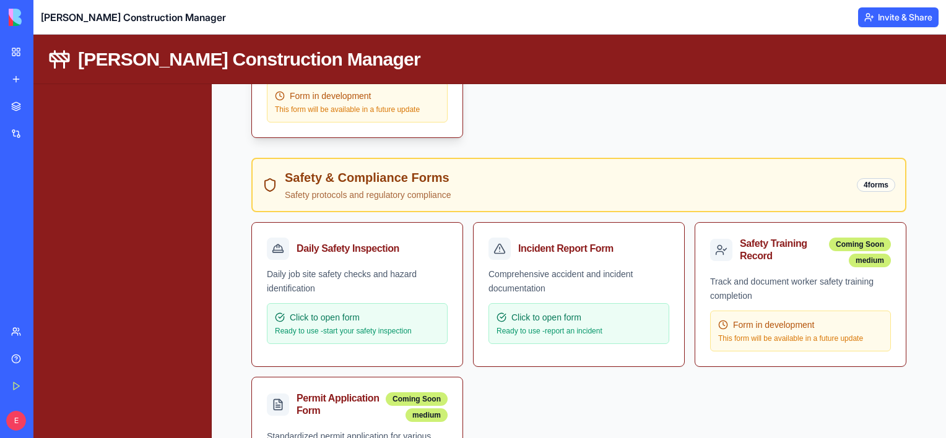
scroll to position [557, 0]
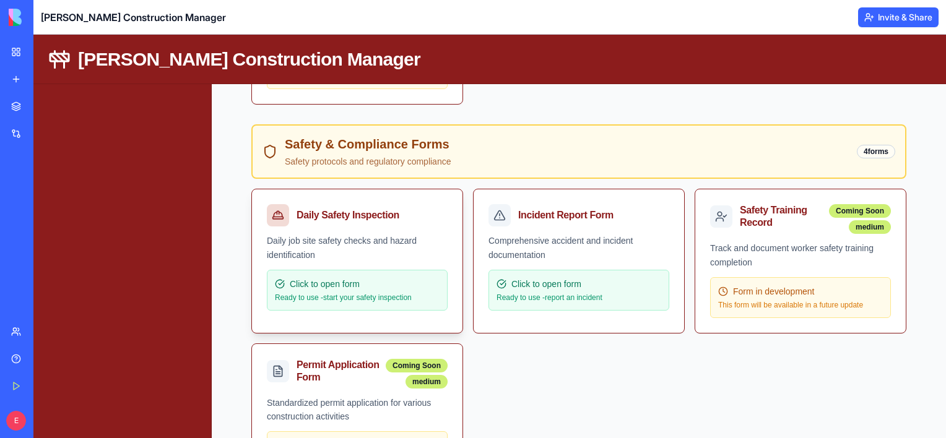
click at [360, 293] on p "Ready to use - start your safety inspection" at bounding box center [357, 298] width 165 height 10
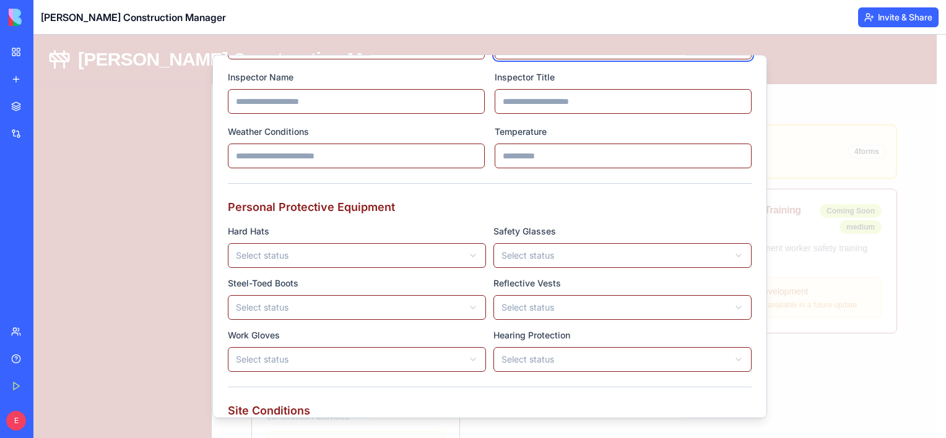
scroll to position [0, 0]
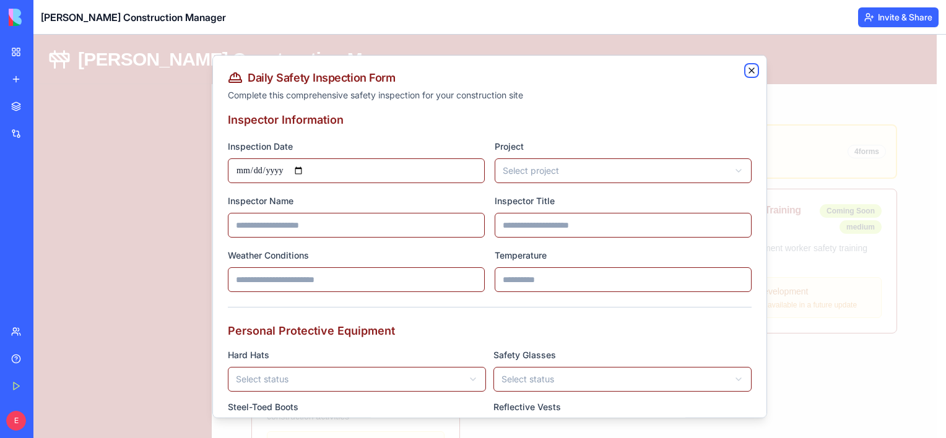
click at [746, 70] on icon "button" at bounding box center [751, 71] width 10 height 10
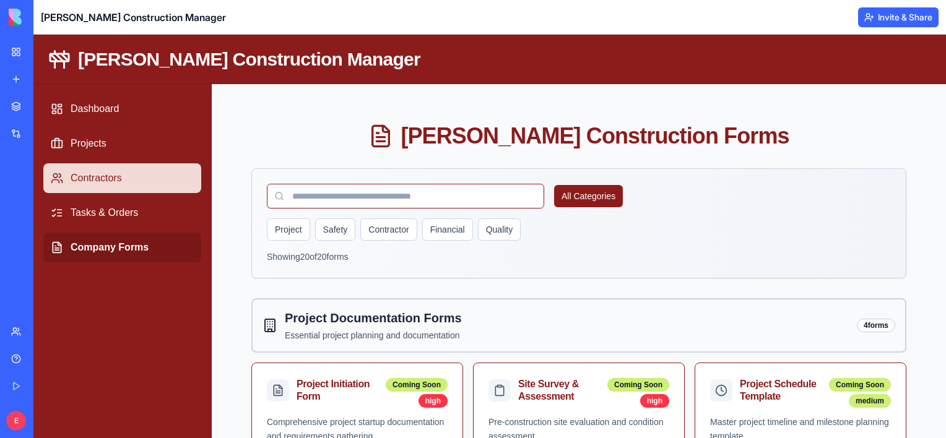
click at [112, 173] on link "Contractors" at bounding box center [122, 178] width 158 height 30
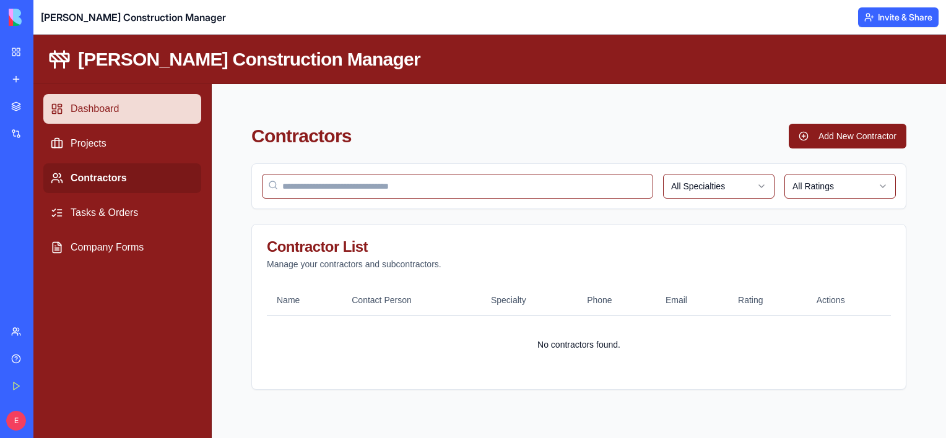
click at [93, 115] on link "Dashboard" at bounding box center [122, 109] width 158 height 30
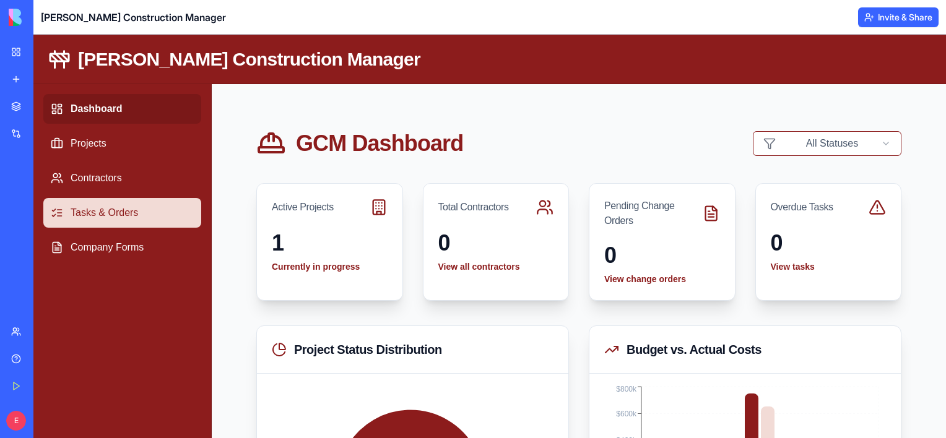
click at [98, 208] on link "Tasks & Orders" at bounding box center [122, 213] width 158 height 30
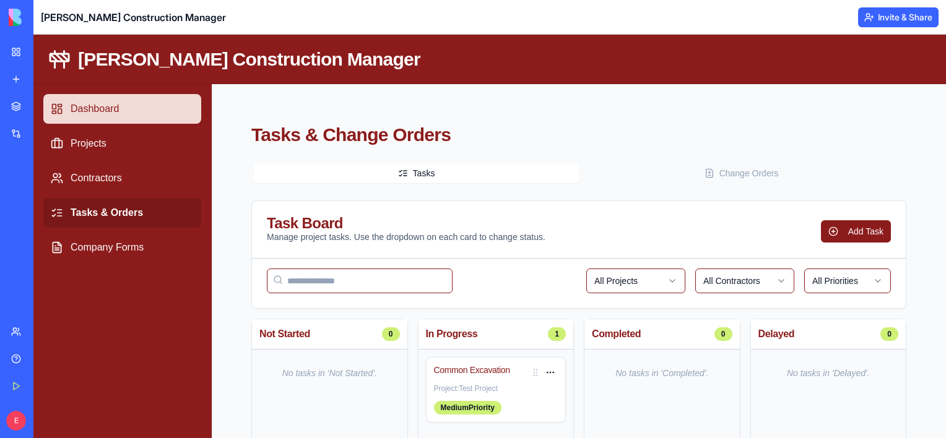
click at [92, 115] on link "Dashboard" at bounding box center [122, 109] width 158 height 30
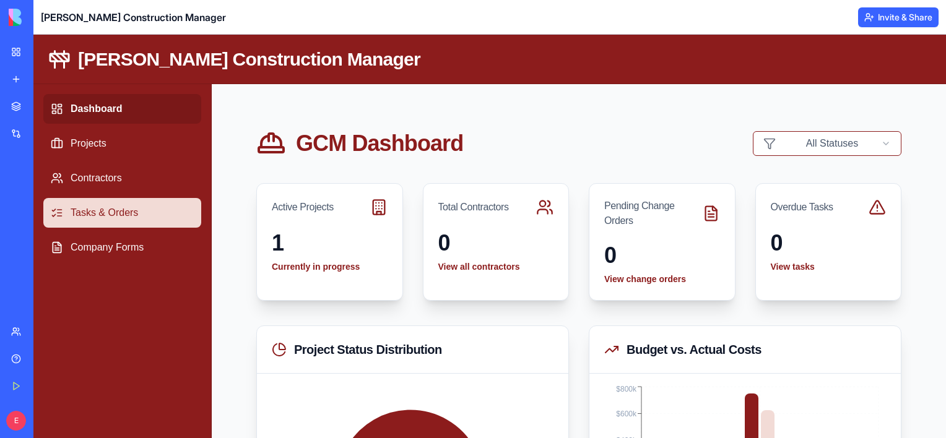
click at [103, 201] on link "Tasks & Orders" at bounding box center [122, 213] width 158 height 30
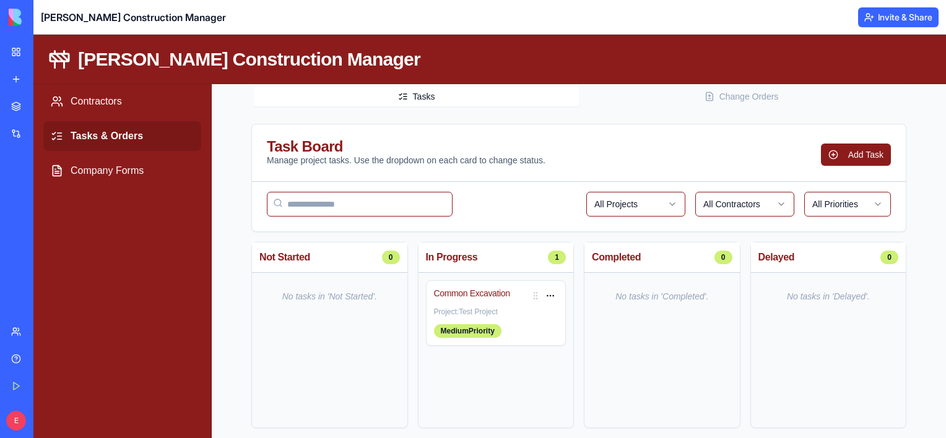
scroll to position [105, 0]
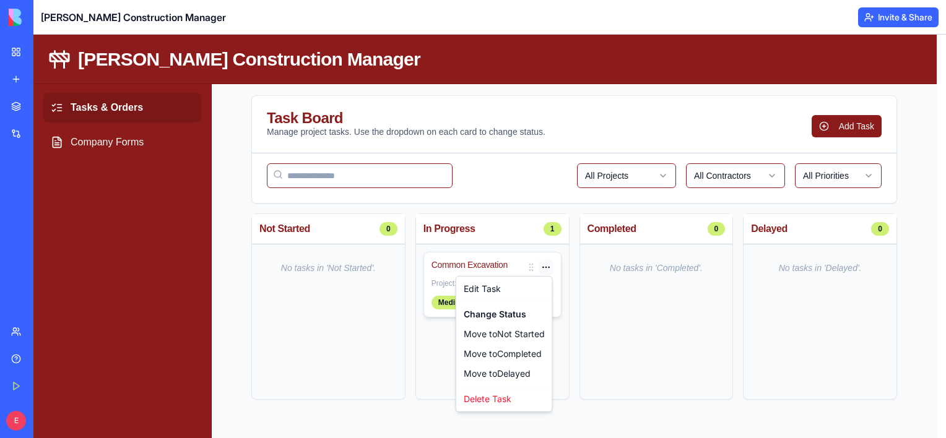
click at [547, 262] on html "[PERSON_NAME] Construction Manager Dashboard Projects Contractors Tasks & Order…" at bounding box center [489, 184] width 912 height 510
click at [359, 288] on html "[PERSON_NAME] Construction Manager Dashboard Projects Contractors Tasks & Order…" at bounding box center [489, 184] width 912 height 510
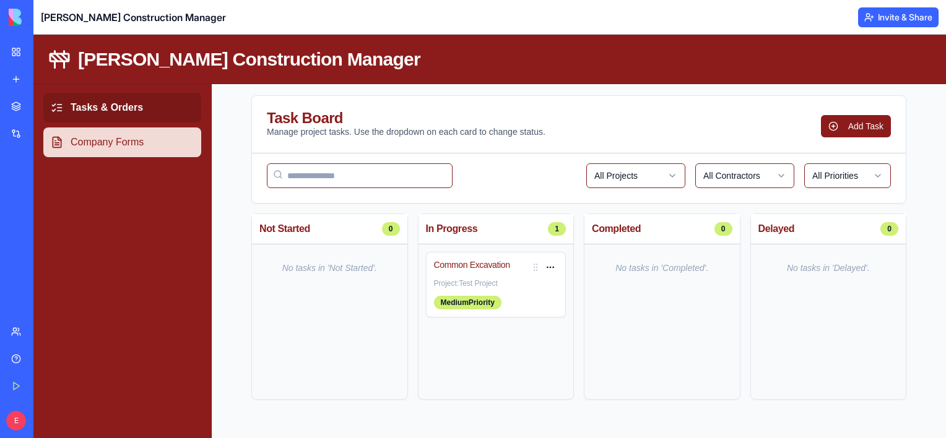
click at [136, 147] on link "Company Forms" at bounding box center [122, 142] width 158 height 30
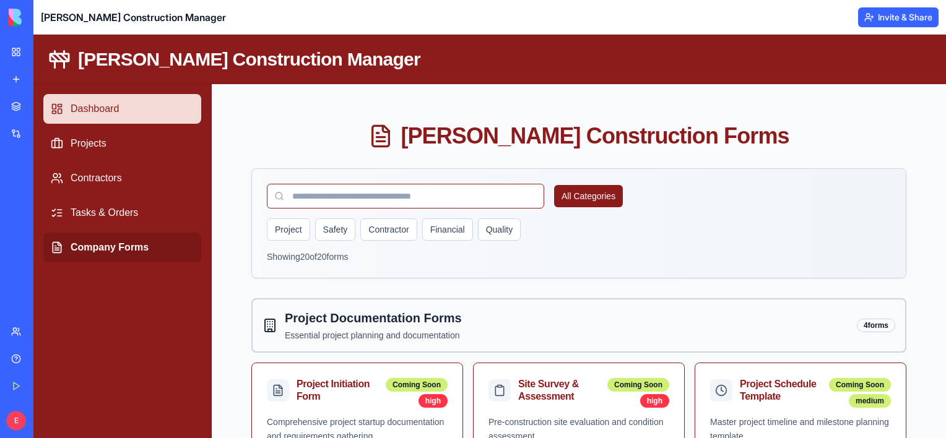
click at [104, 120] on link "Dashboard" at bounding box center [122, 109] width 158 height 30
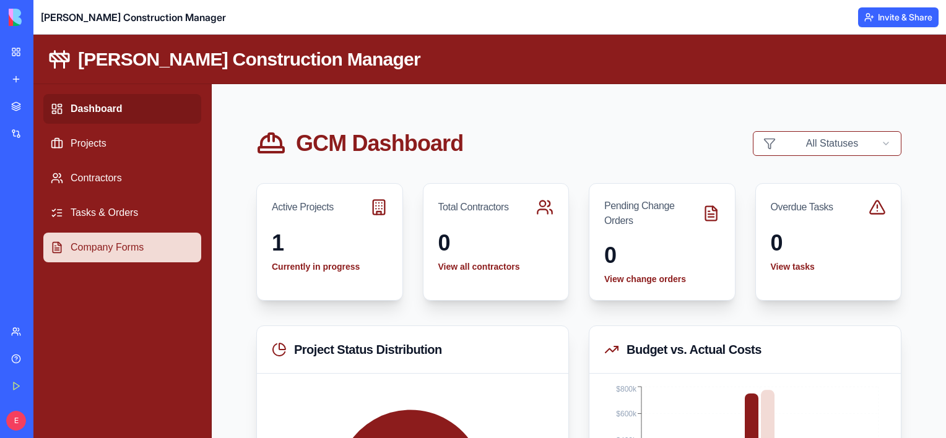
click at [113, 254] on link "Company Forms" at bounding box center [122, 248] width 158 height 30
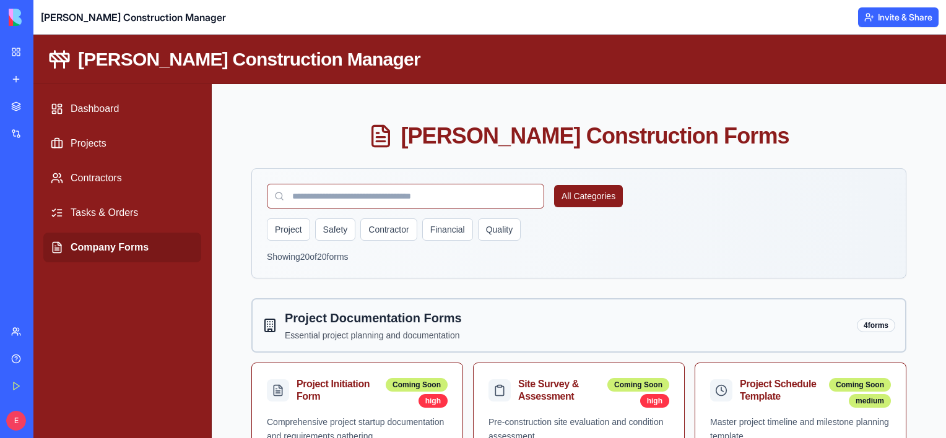
click at [10, 110] on link "Marketplace" at bounding box center [29, 106] width 50 height 25
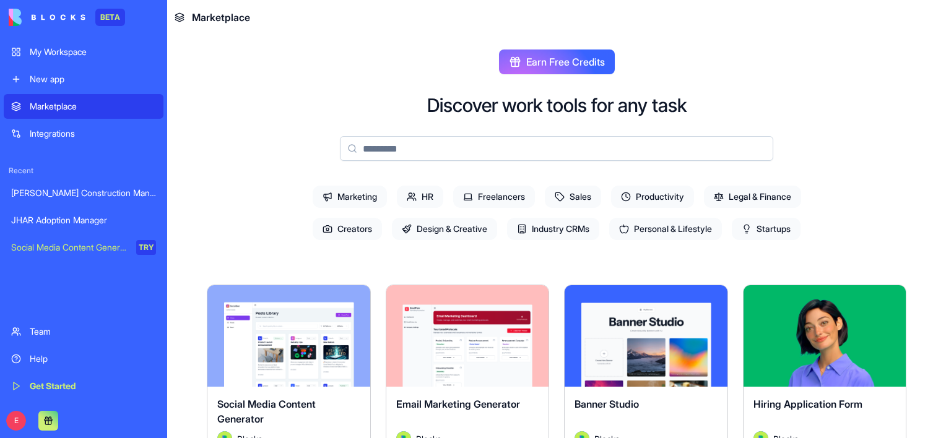
click at [24, 127] on link "Integrations" at bounding box center [84, 133] width 160 height 25
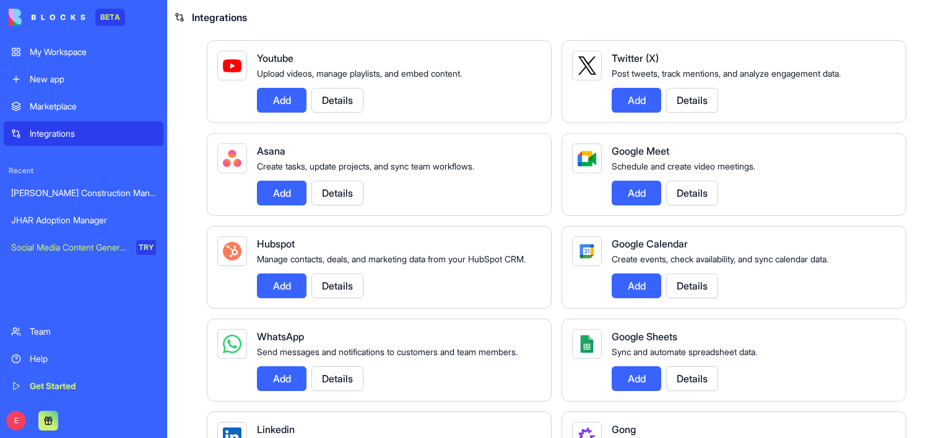
scroll to position [309, 0]
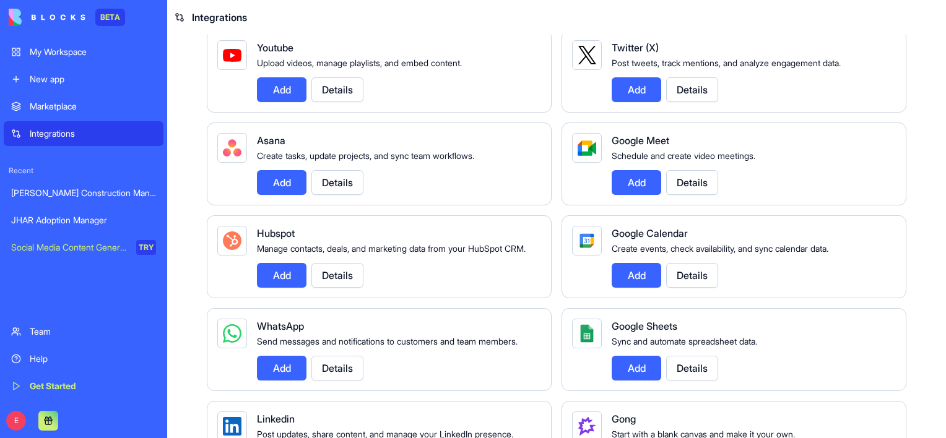
click at [48, 51] on div "My Workspace" at bounding box center [93, 52] width 126 height 12
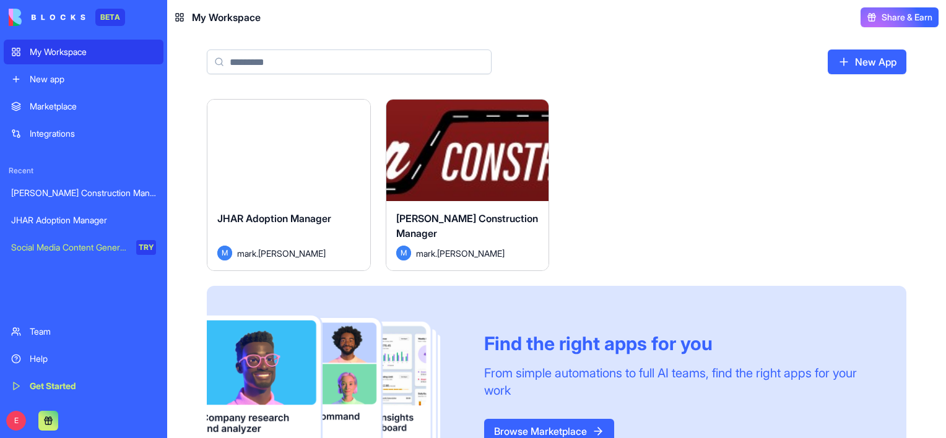
click at [447, 152] on button "Launch" at bounding box center [467, 150] width 93 height 25
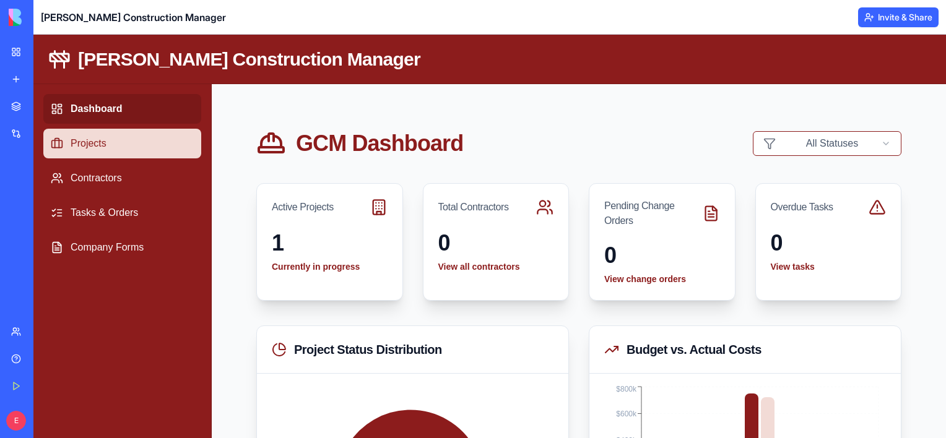
click at [124, 134] on link "Projects" at bounding box center [122, 144] width 158 height 30
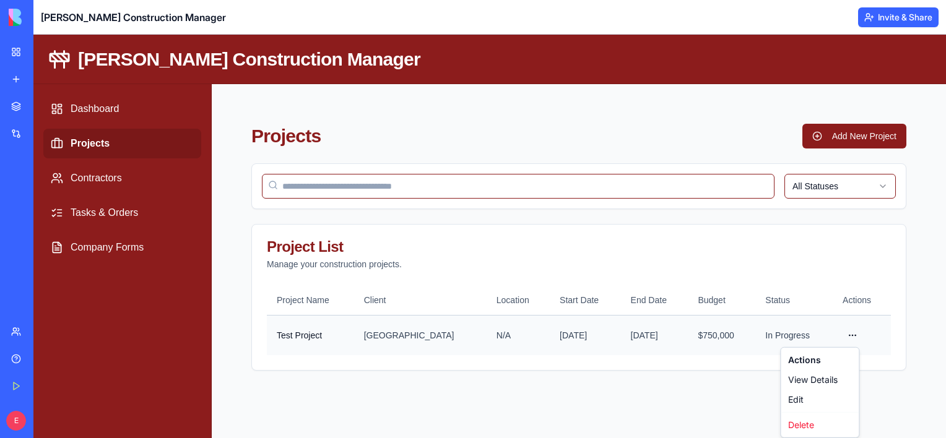
click at [853, 334] on html "[PERSON_NAME] Construction Manager Dashboard Projects Contractors Tasks & Order…" at bounding box center [489, 237] width 912 height 404
click at [818, 380] on div "View Details" at bounding box center [819, 380] width 73 height 20
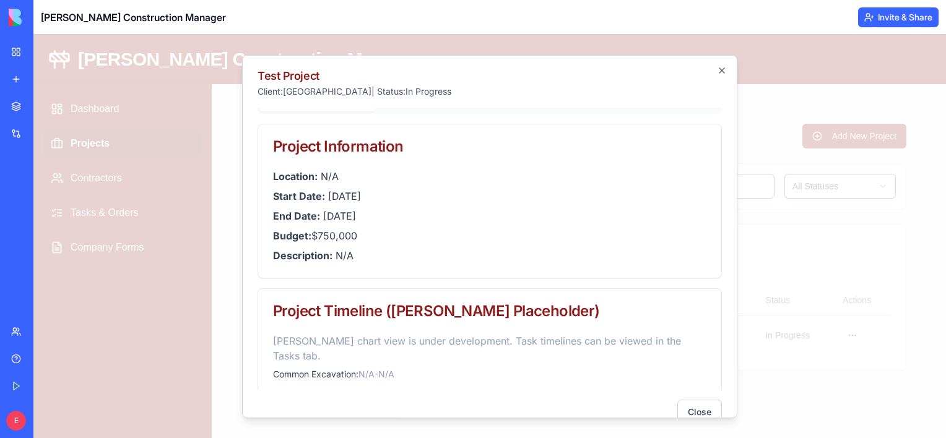
scroll to position [22, 0]
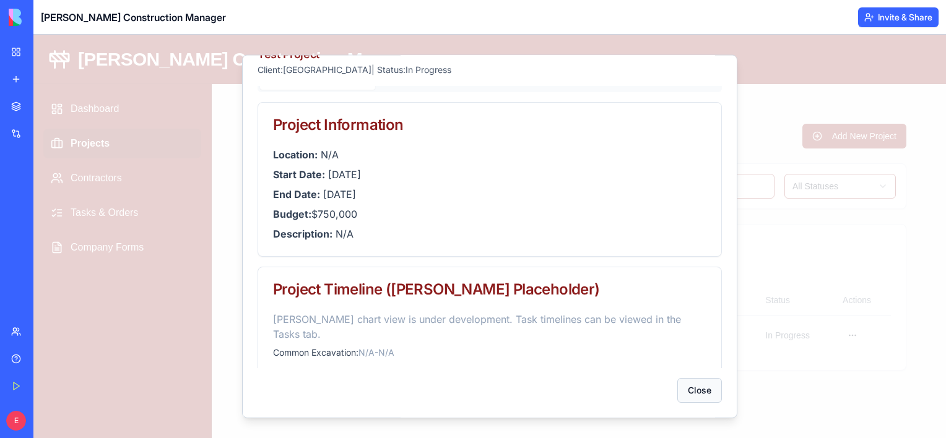
click at [701, 382] on button "Close" at bounding box center [699, 390] width 45 height 25
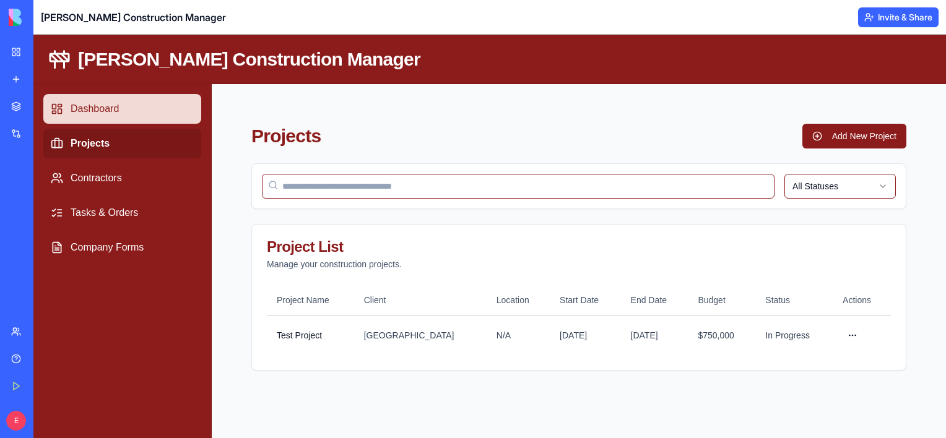
click at [103, 118] on link "Dashboard" at bounding box center [122, 109] width 158 height 30
